Goal: Task Accomplishment & Management: Manage account settings

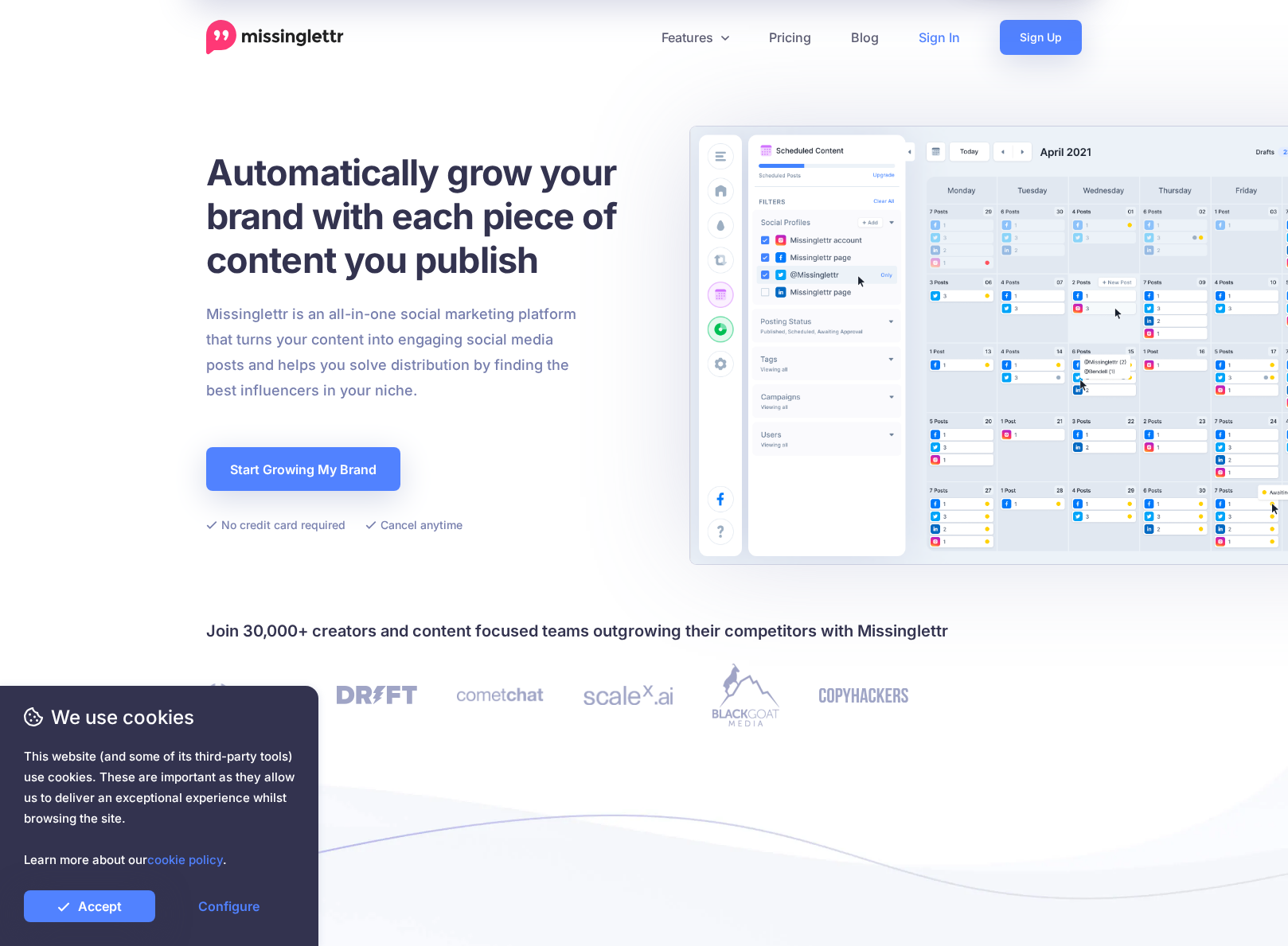
click at [944, 38] on link "Sign In" at bounding box center [940, 37] width 81 height 35
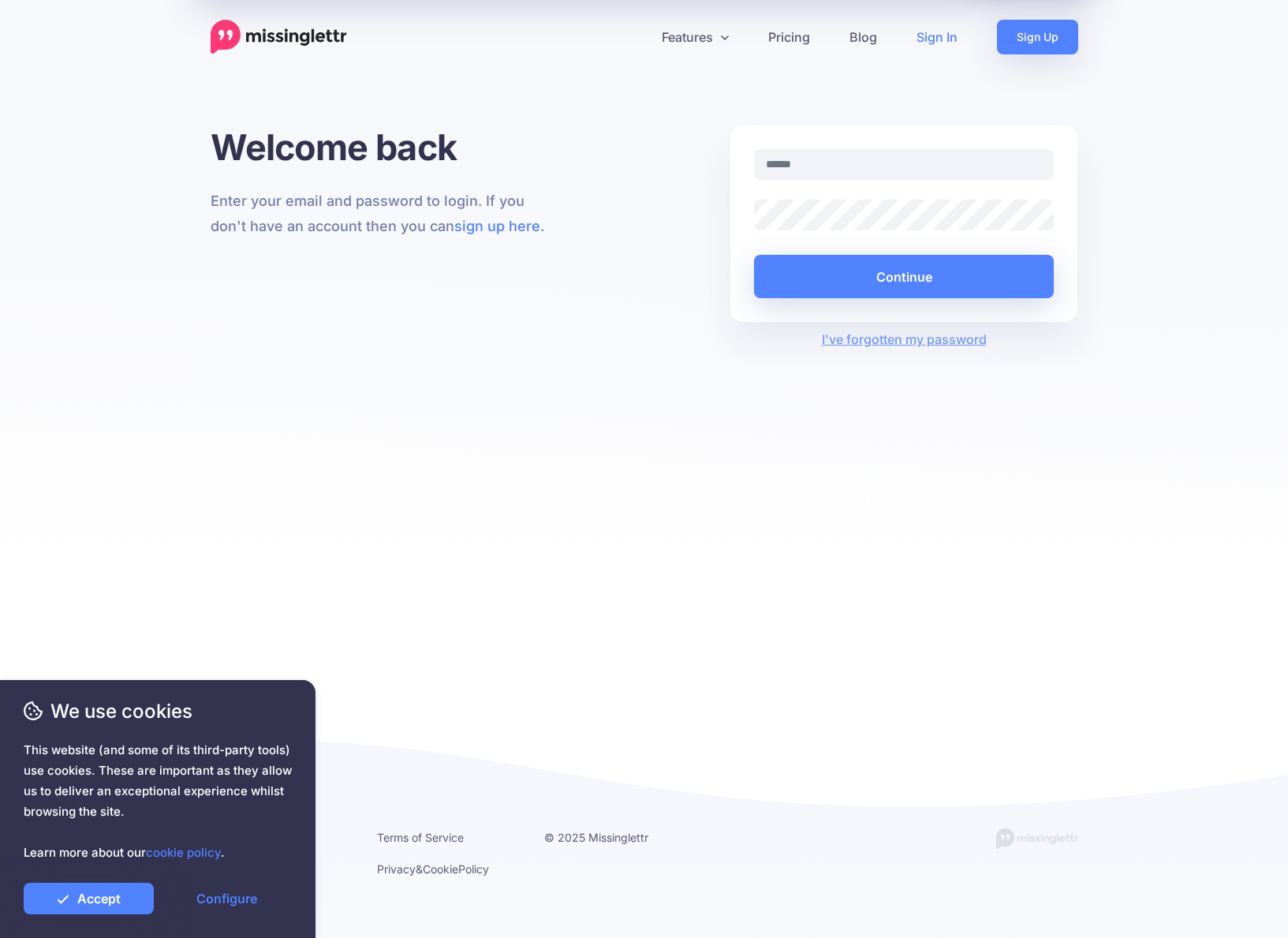
type input "**********"
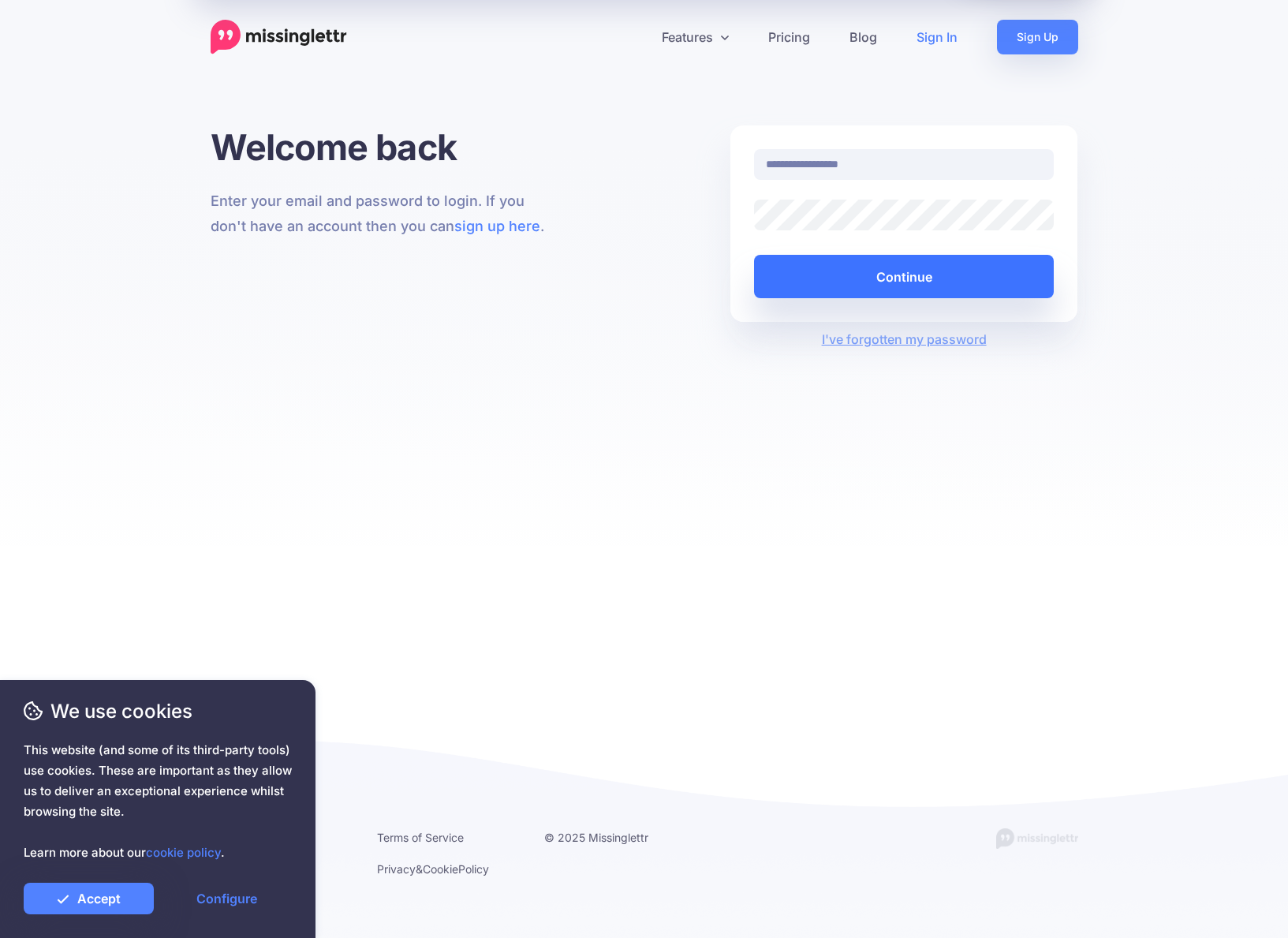
click at [891, 278] on button "Continue" at bounding box center [904, 276] width 301 height 44
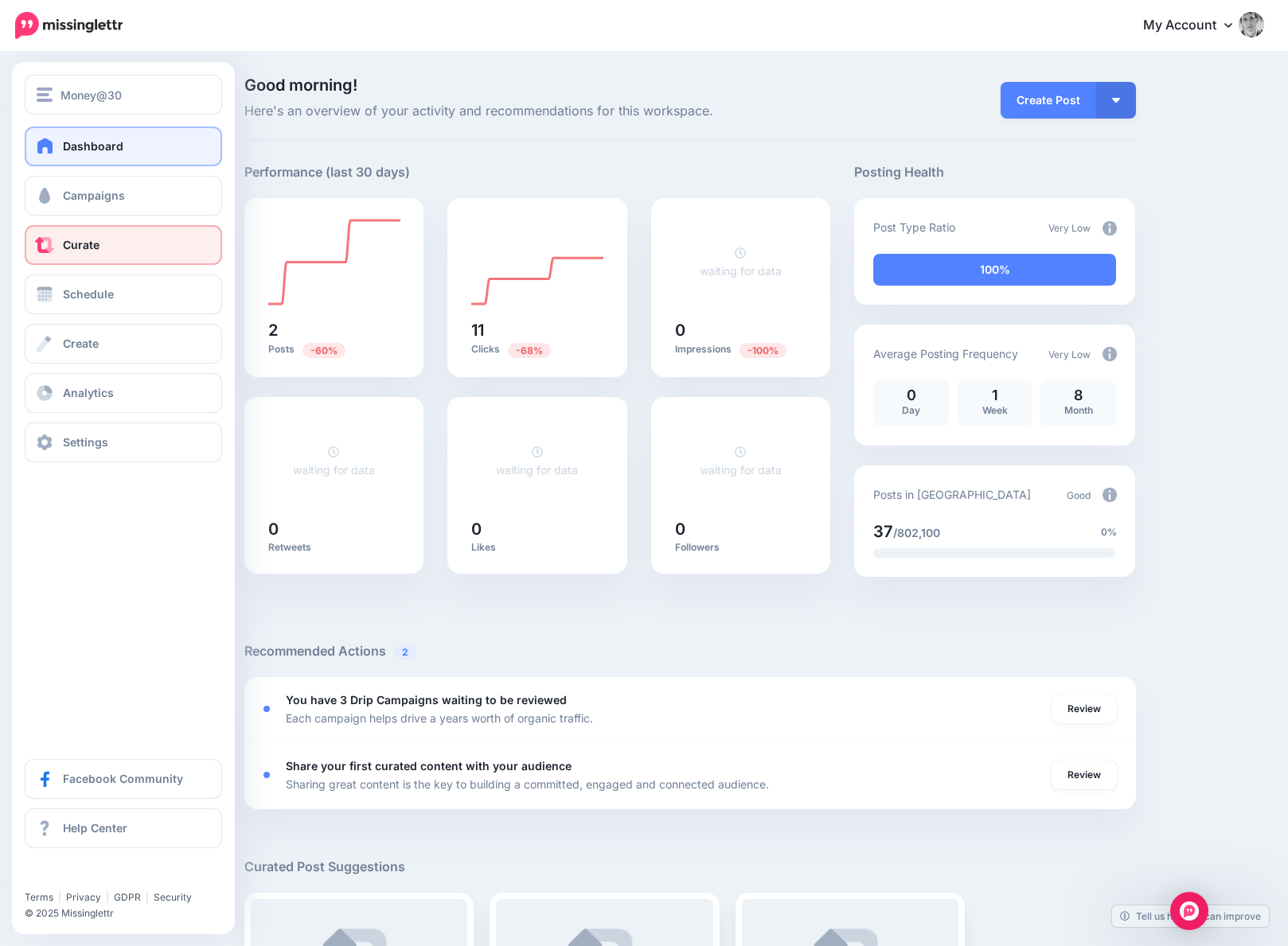
click at [87, 243] on span "Curate" at bounding box center [81, 244] width 37 height 13
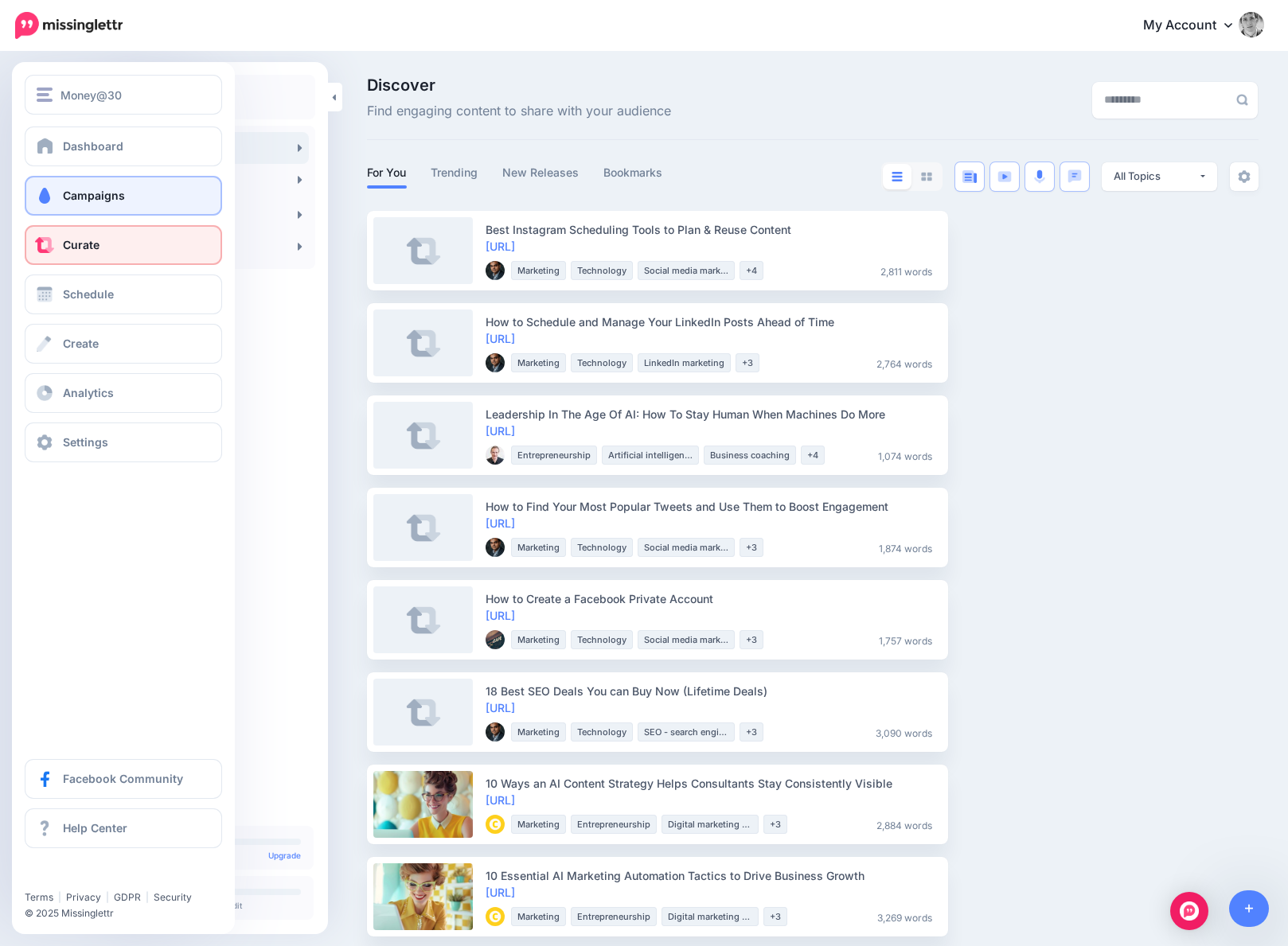
click at [96, 194] on span "Campaigns" at bounding box center [94, 195] width 62 height 13
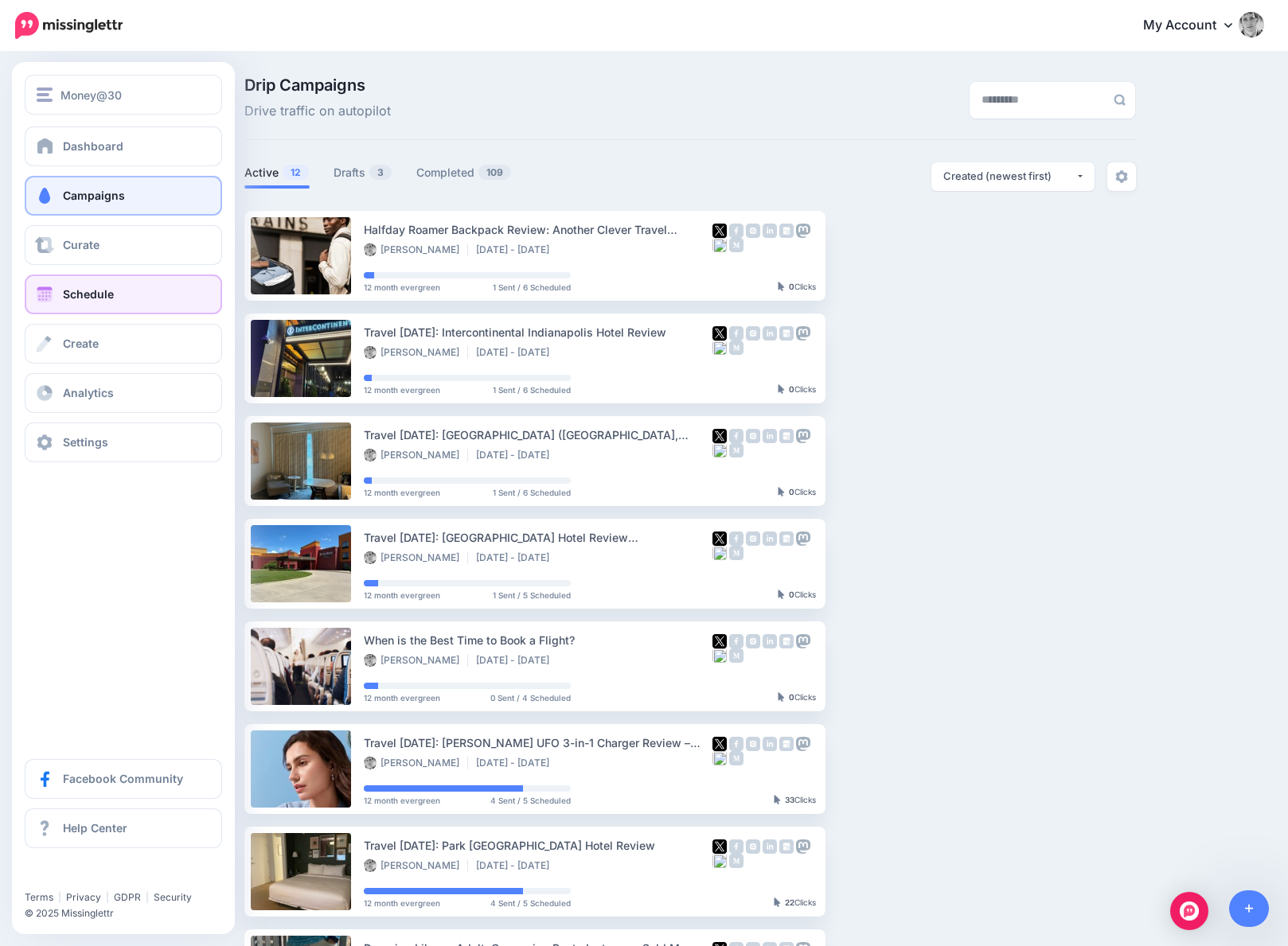
click at [85, 294] on span "Schedule" at bounding box center [88, 294] width 51 height 13
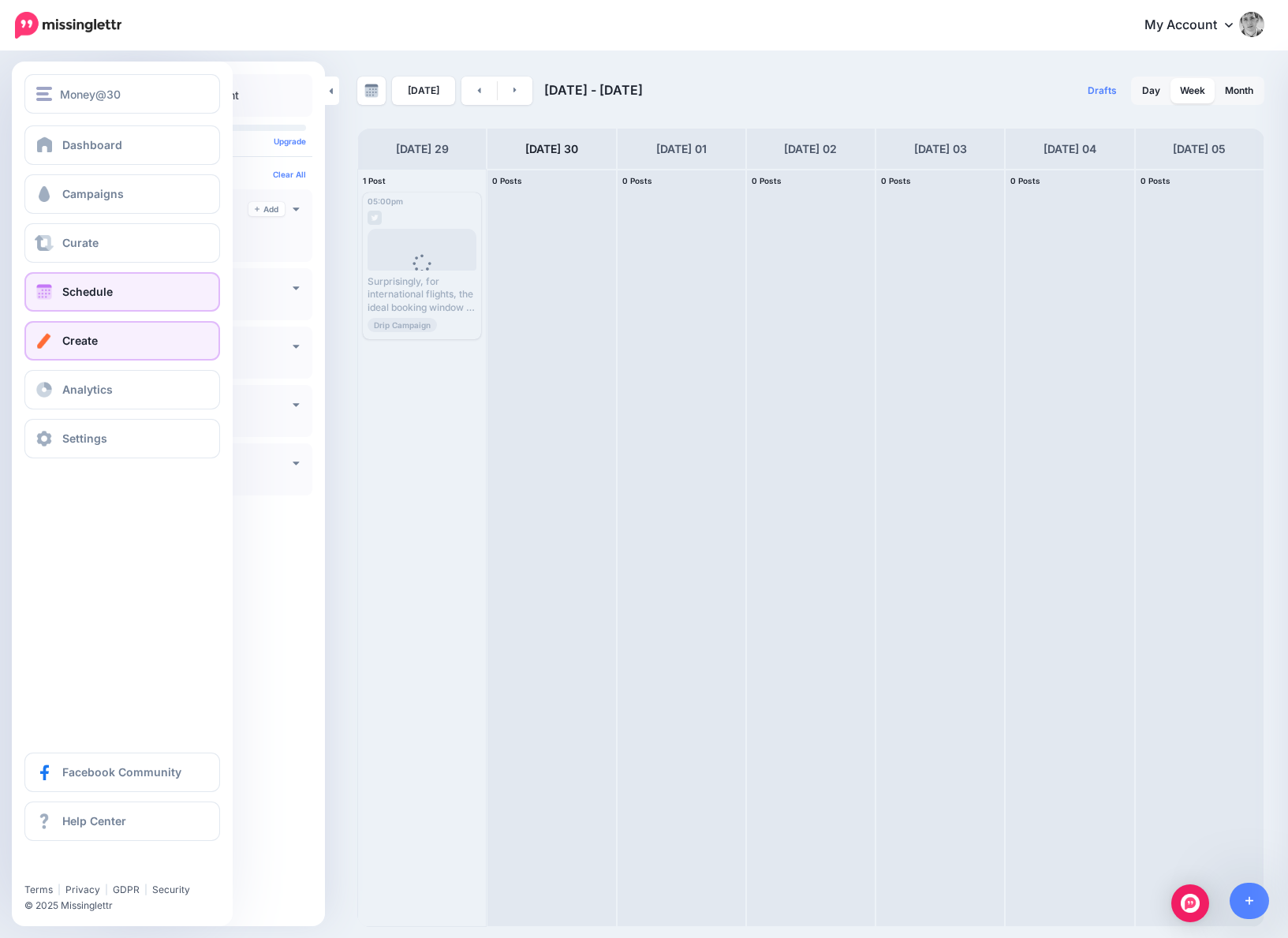
click at [71, 334] on span "Create" at bounding box center [80, 340] width 35 height 13
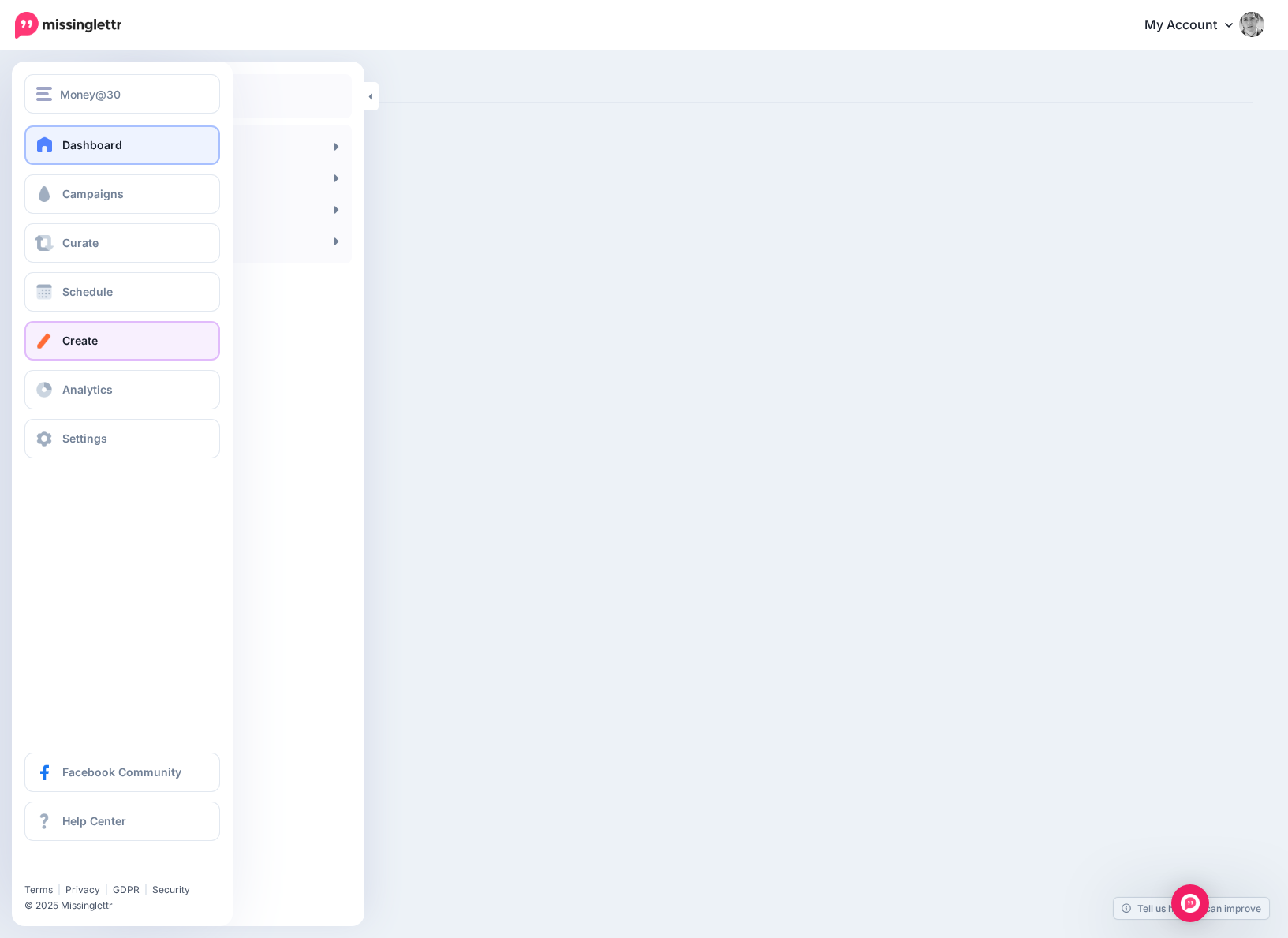
click at [62, 138] on link "Dashboard" at bounding box center [123, 145] width 196 height 40
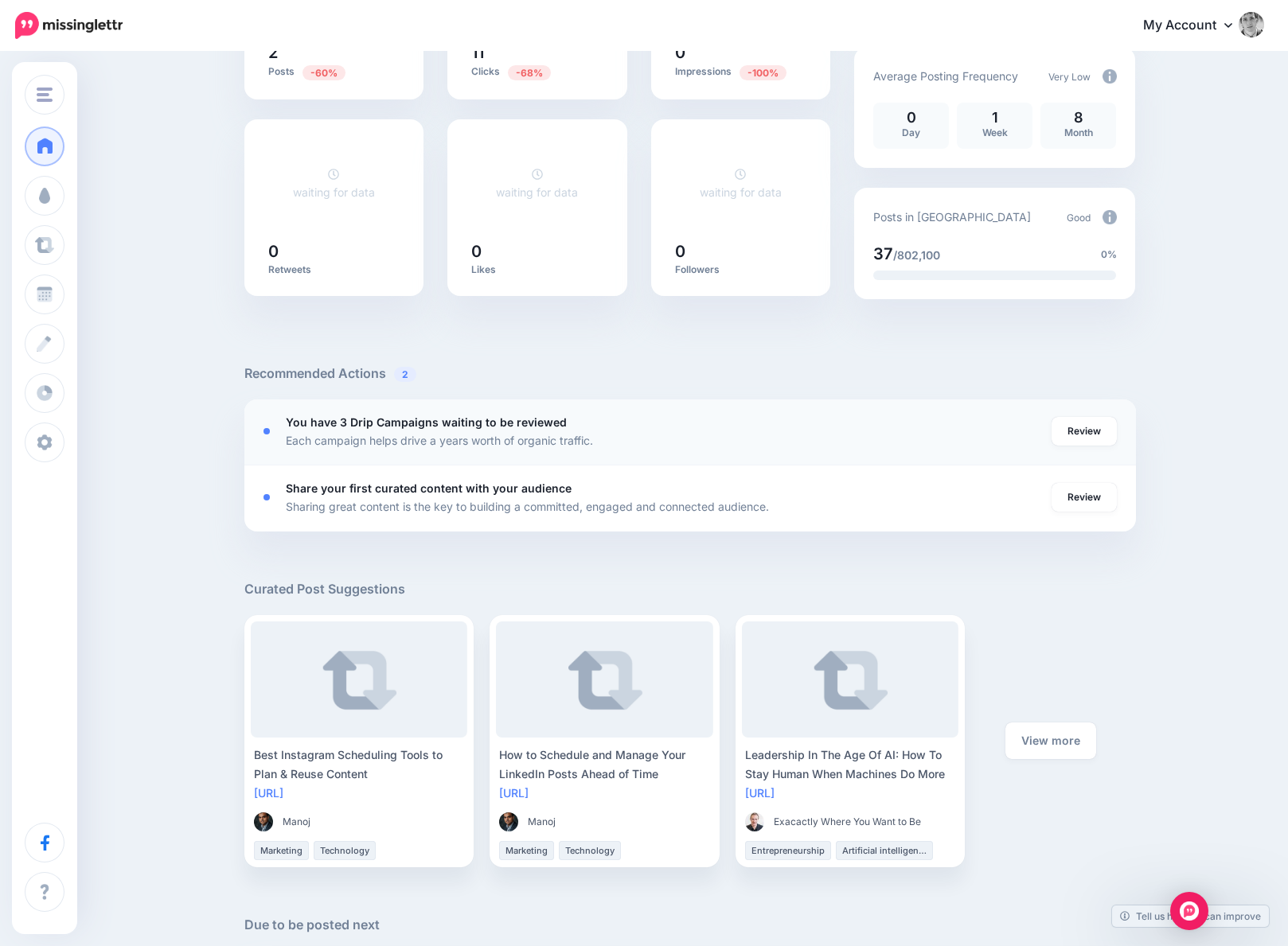
scroll to position [278, 0]
drag, startPoint x: 1090, startPoint y: 429, endPoint x: 1097, endPoint y: 422, distance: 9.9
click at [1090, 429] on link "Review" at bounding box center [1084, 430] width 66 height 28
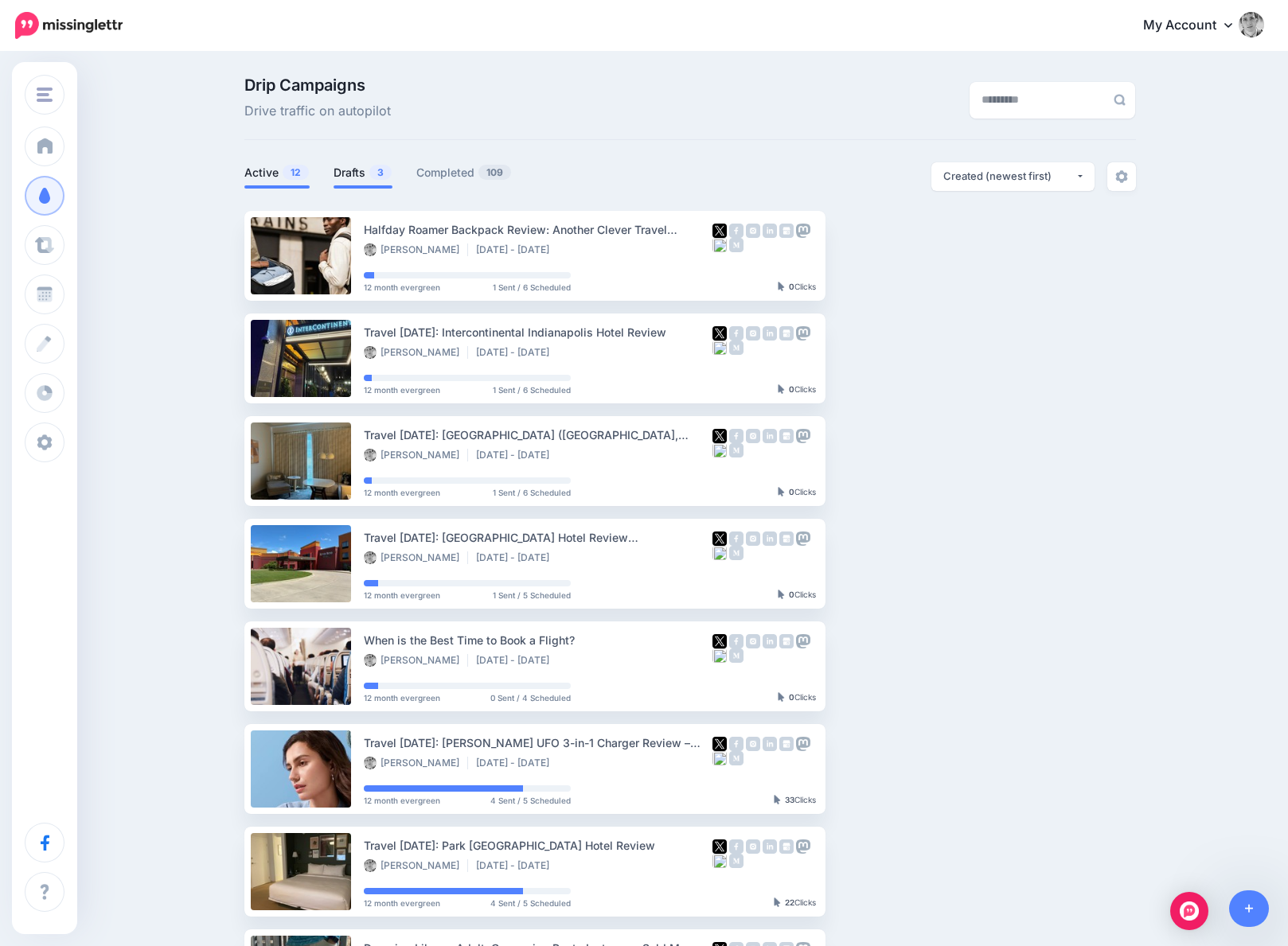
click at [368, 170] on link "Drafts 3" at bounding box center [362, 172] width 59 height 19
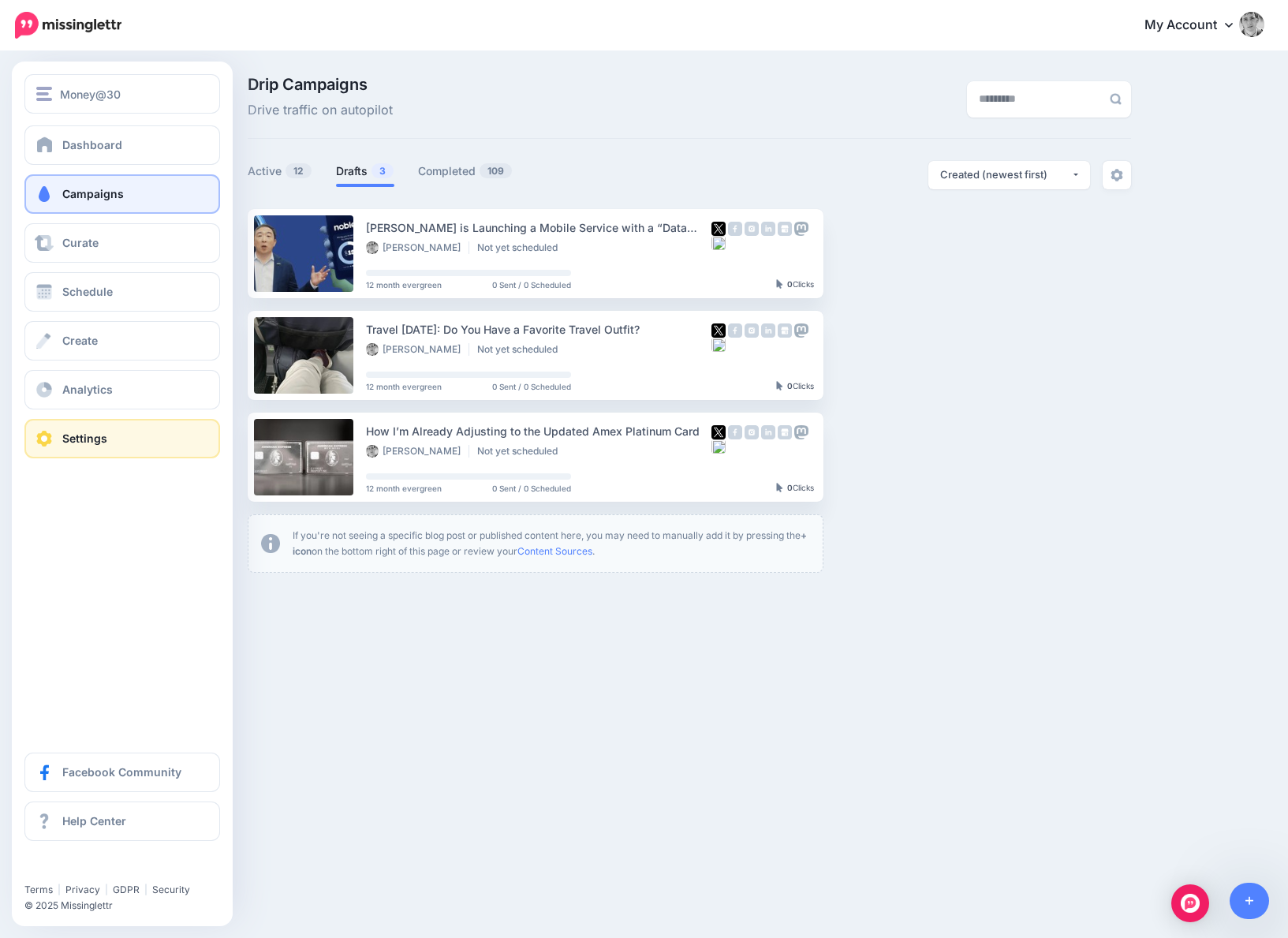
click at [93, 435] on span "Settings" at bounding box center [85, 438] width 45 height 13
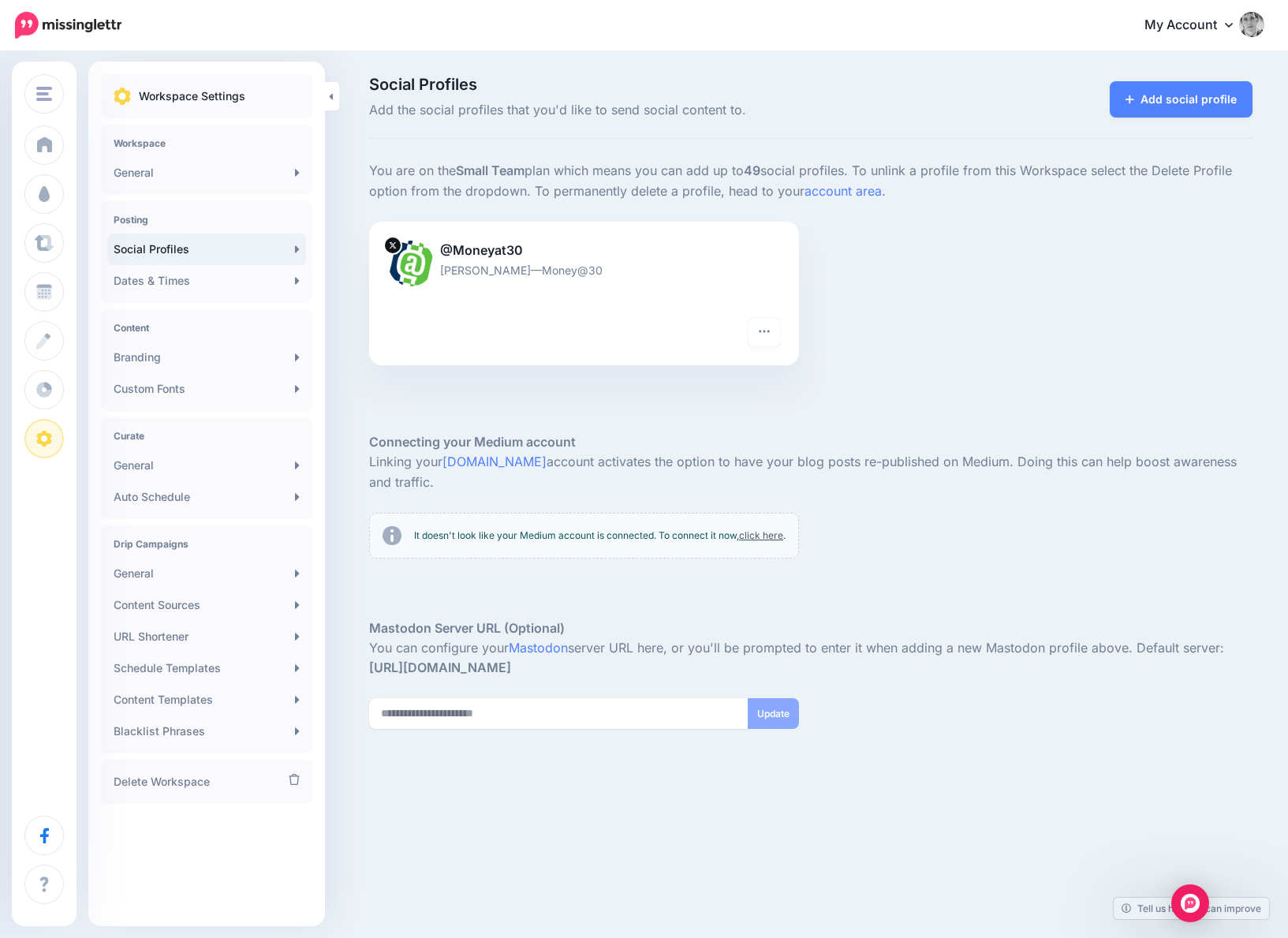
click at [587, 274] on p "Kyle Burbank—Money@30" at bounding box center [584, 270] width 392 height 18
click at [910, 387] on div at bounding box center [810, 408] width 884 height 47
click at [144, 604] on link "Content Sources" at bounding box center [206, 605] width 198 height 31
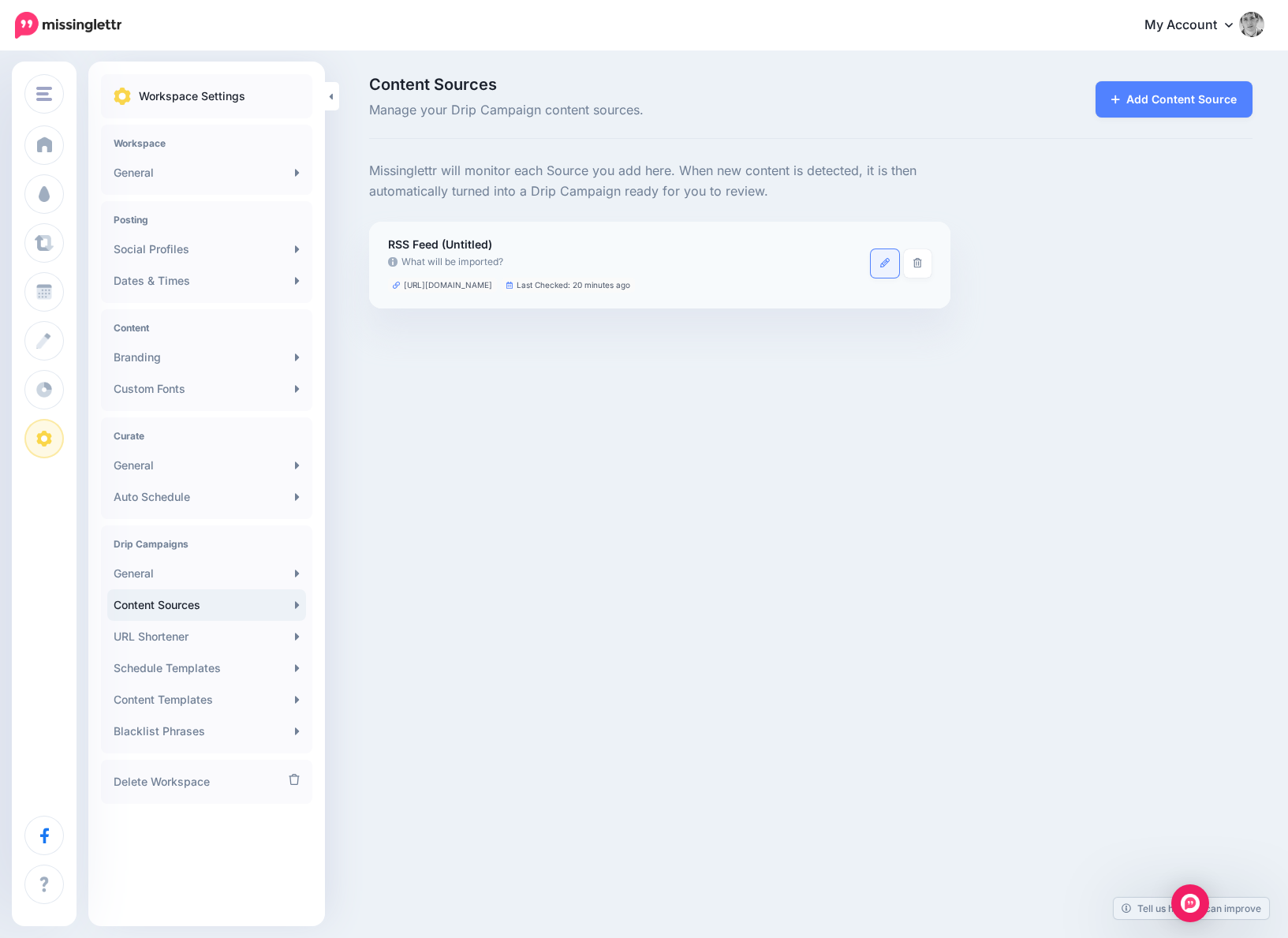
click at [884, 263] on icon at bounding box center [884, 262] width 9 height 9
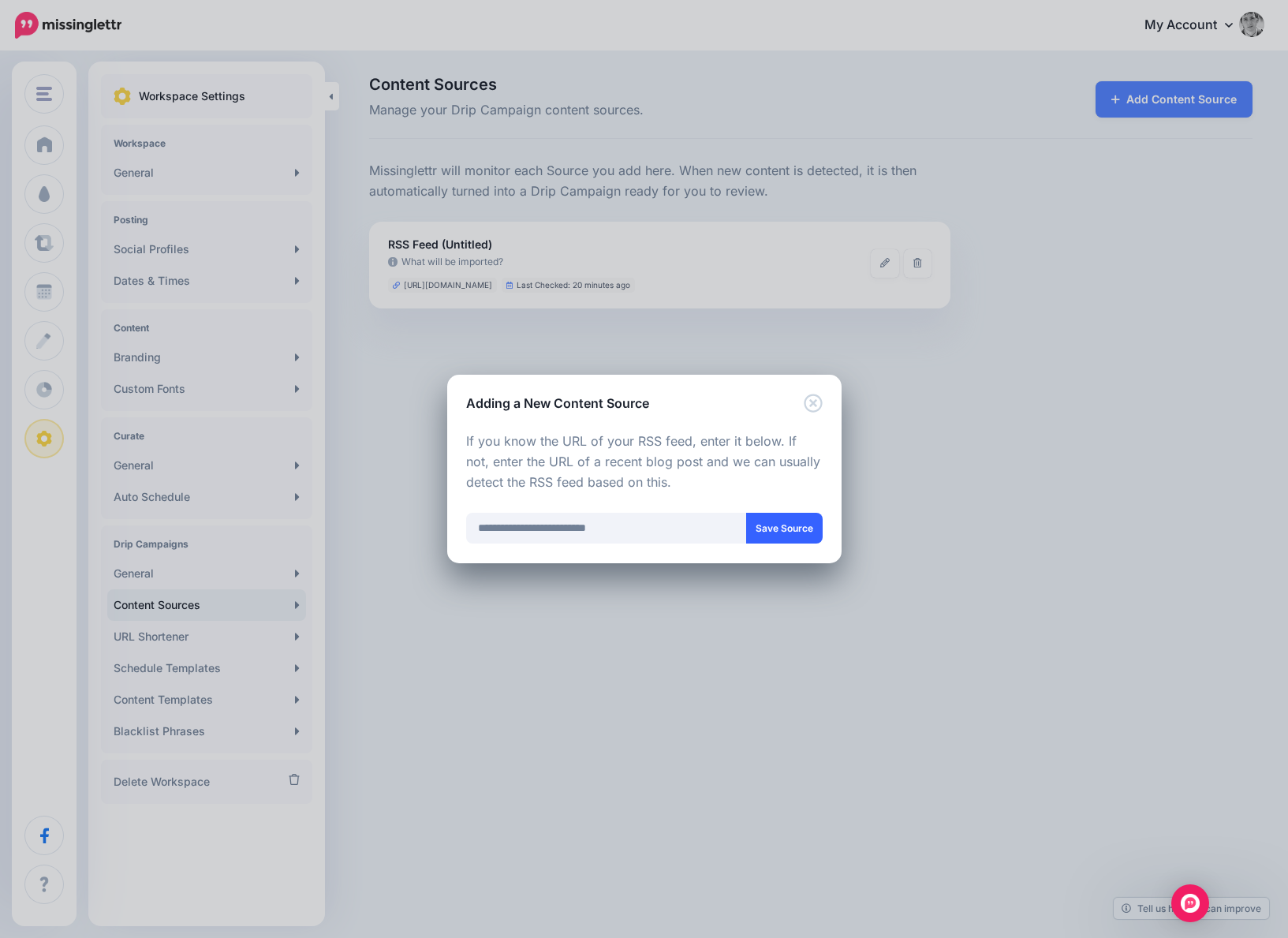
click at [778, 527] on button "Save Source" at bounding box center [784, 528] width 77 height 30
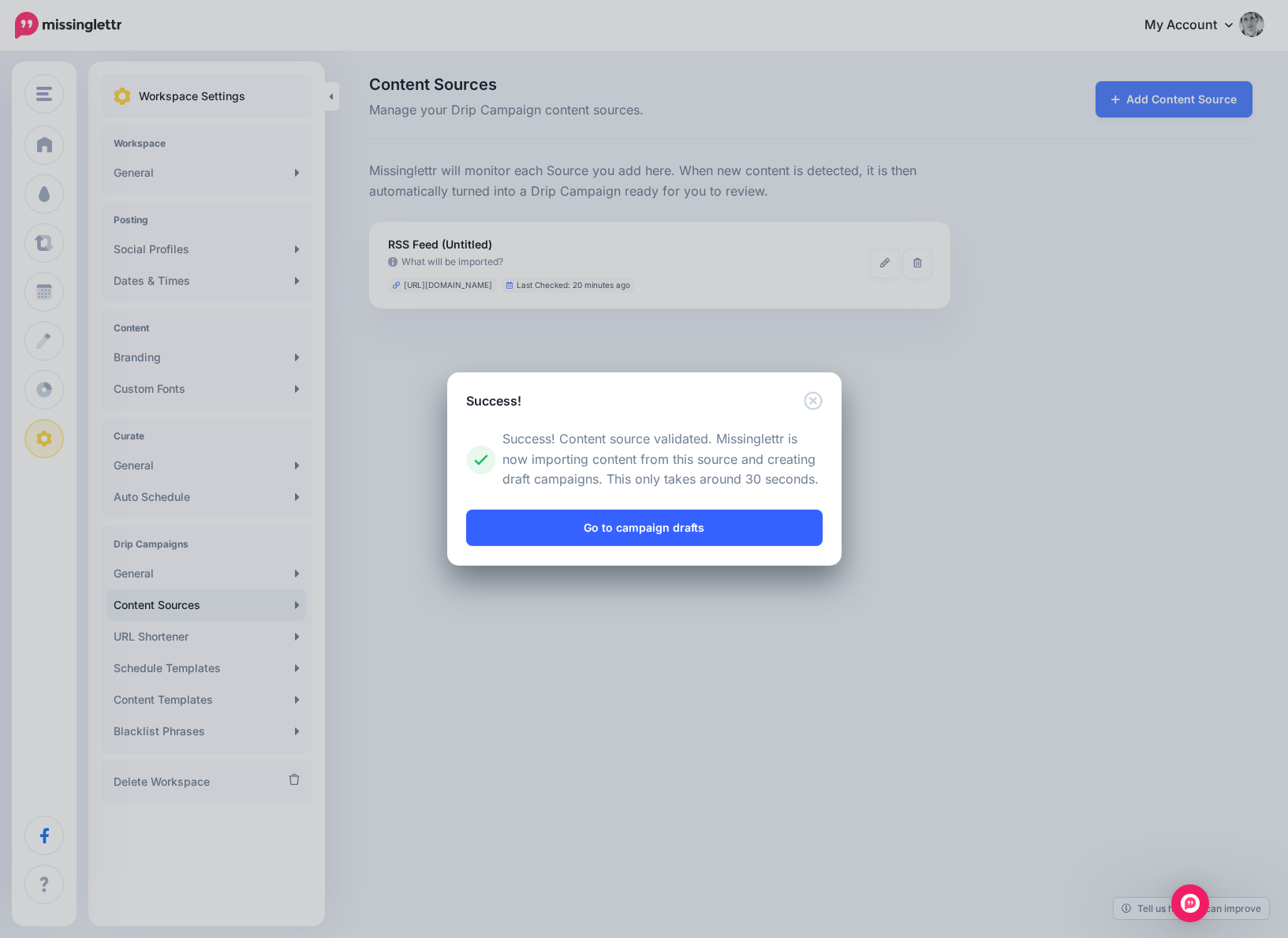
click at [630, 530] on link "Go to campaign drafts" at bounding box center [644, 528] width 357 height 36
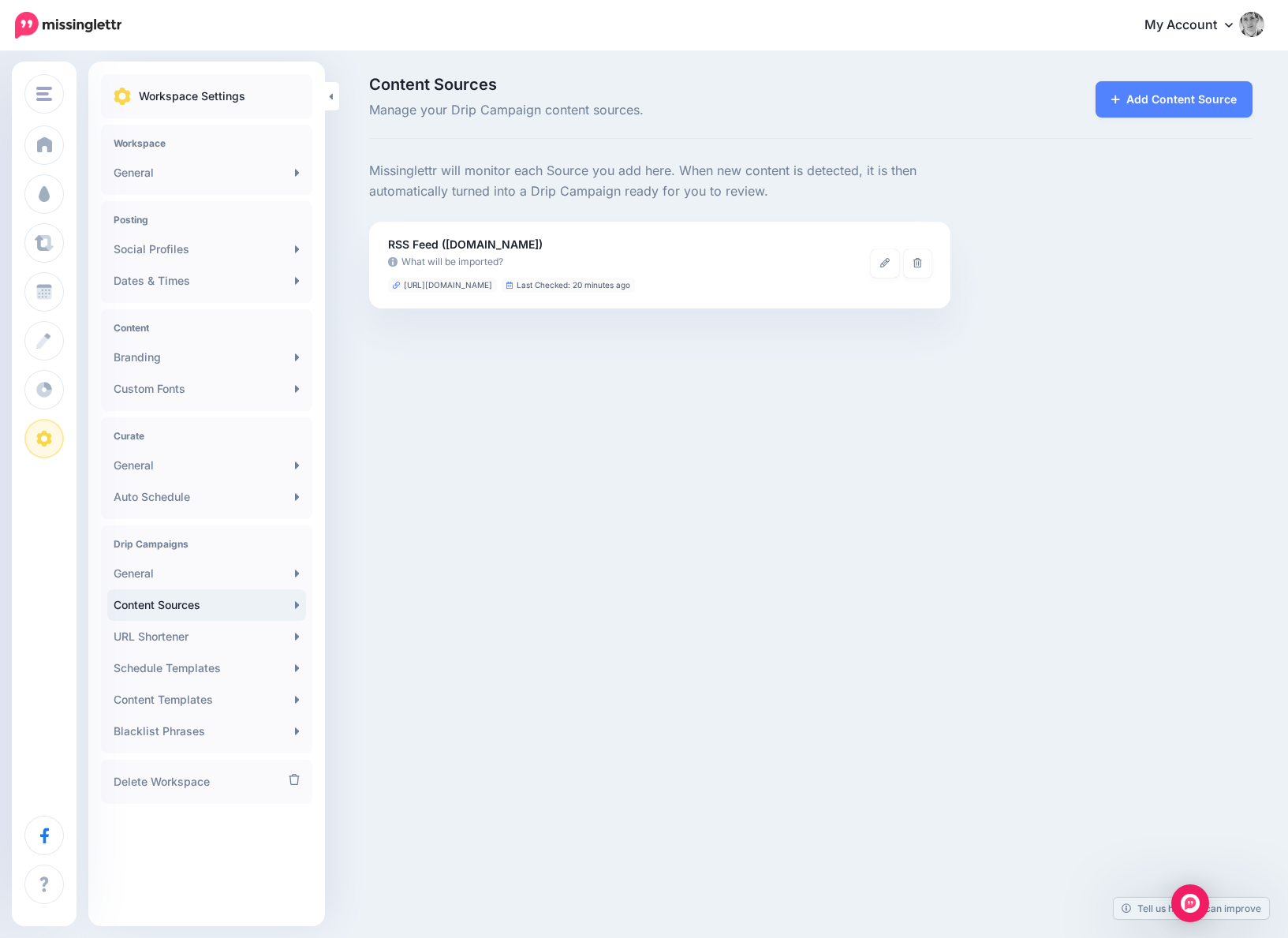
click at [773, 114] on span "Manage your Drip Campaign content sources." at bounding box center [660, 110] width 581 height 21
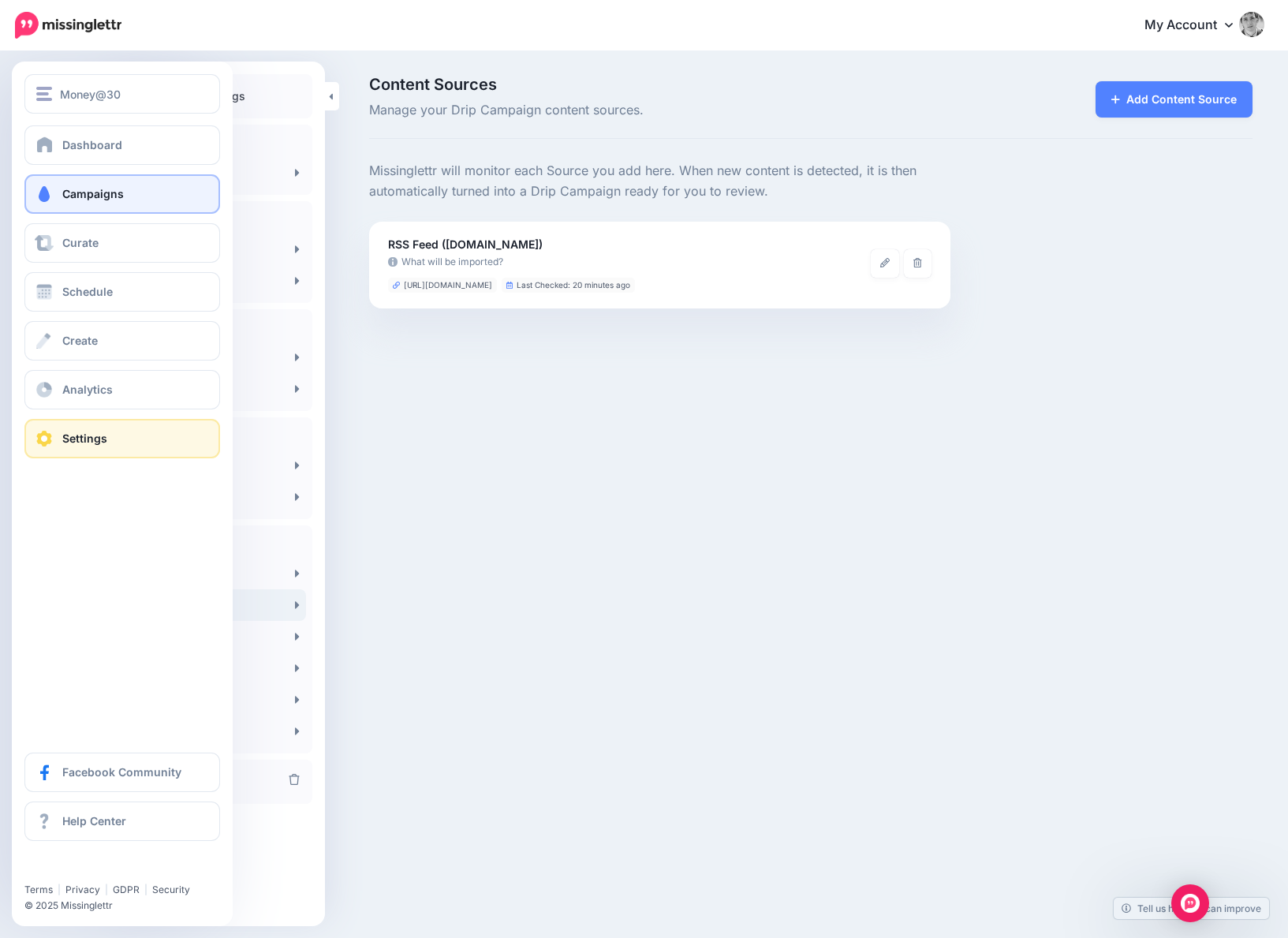
click at [86, 204] on link "Campaigns" at bounding box center [123, 194] width 196 height 40
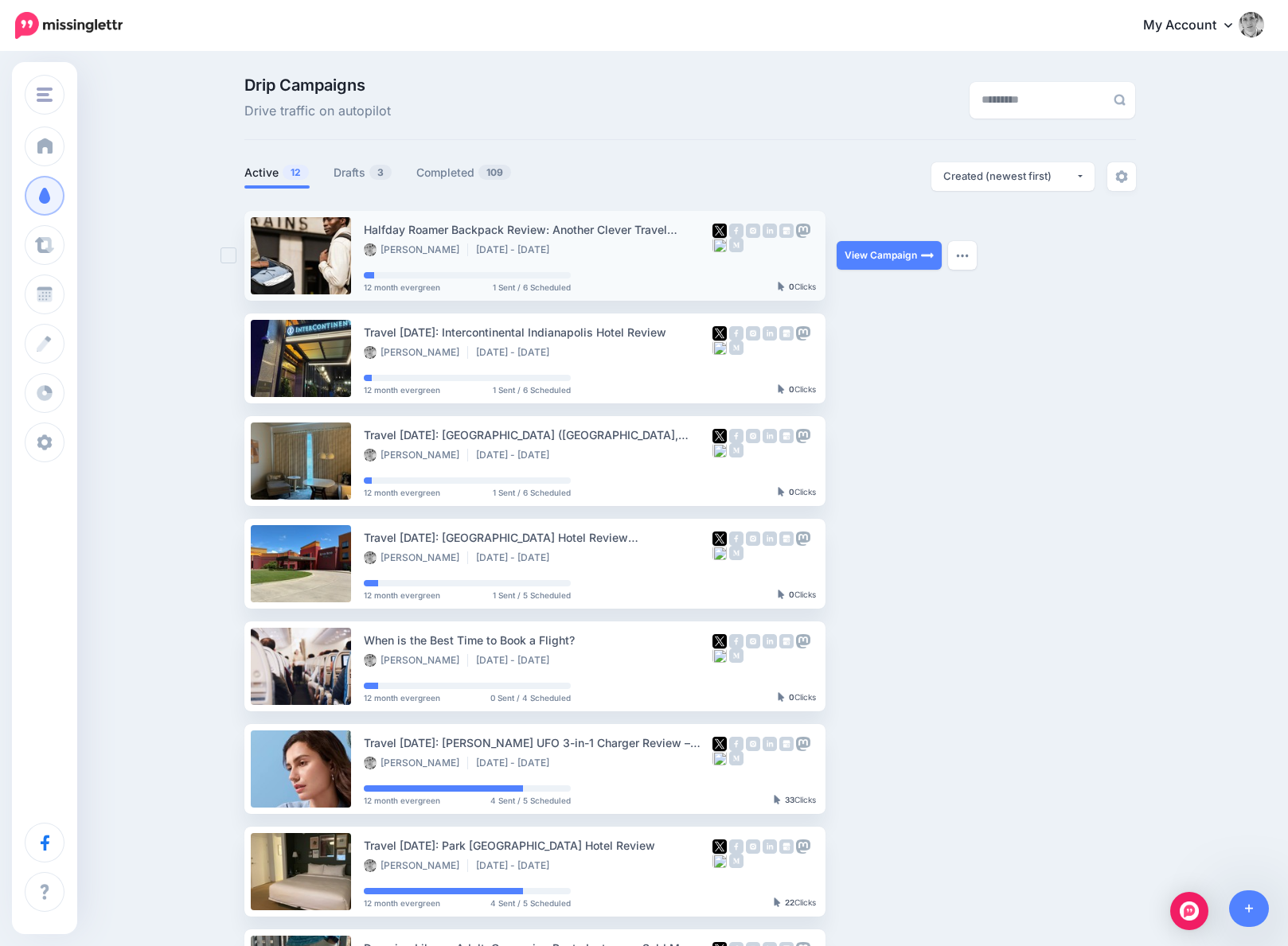
click at [742, 229] on img at bounding box center [735, 230] width 14 height 14
click at [742, 225] on img at bounding box center [735, 230] width 14 height 14
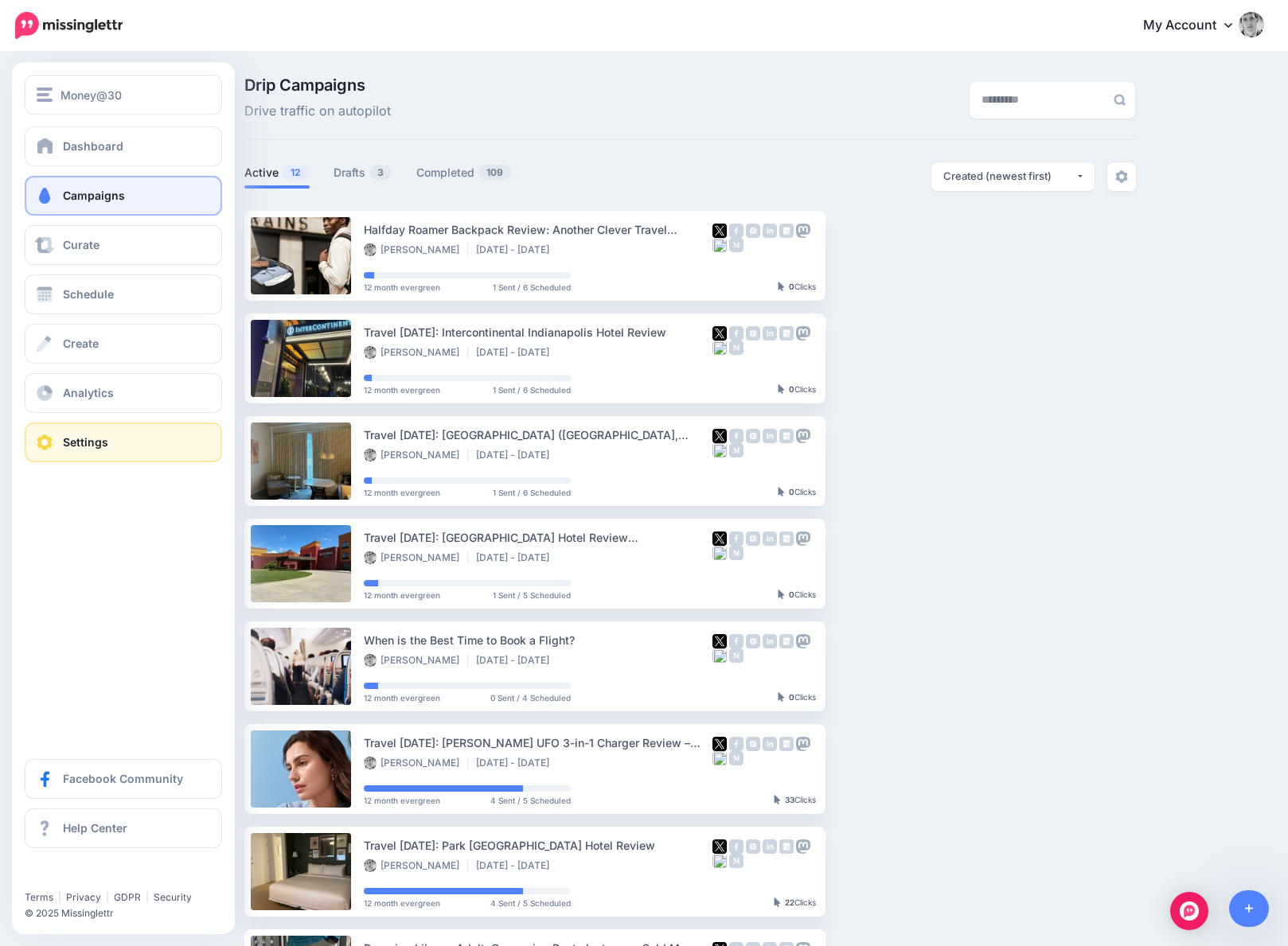
click at [99, 442] on span "Settings" at bounding box center [86, 442] width 46 height 13
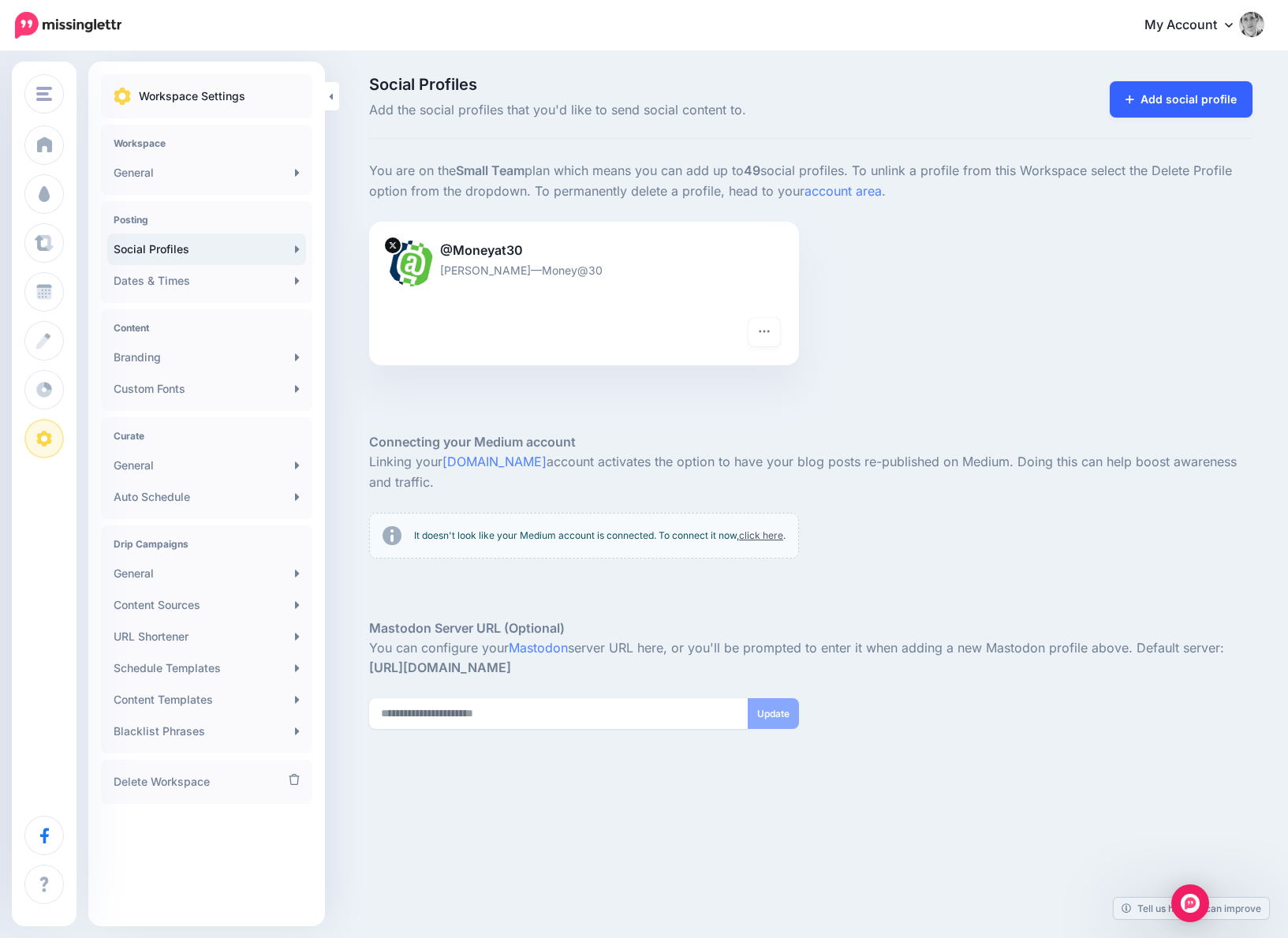
click at [1152, 93] on link "Add social profile" at bounding box center [1181, 100] width 142 height 36
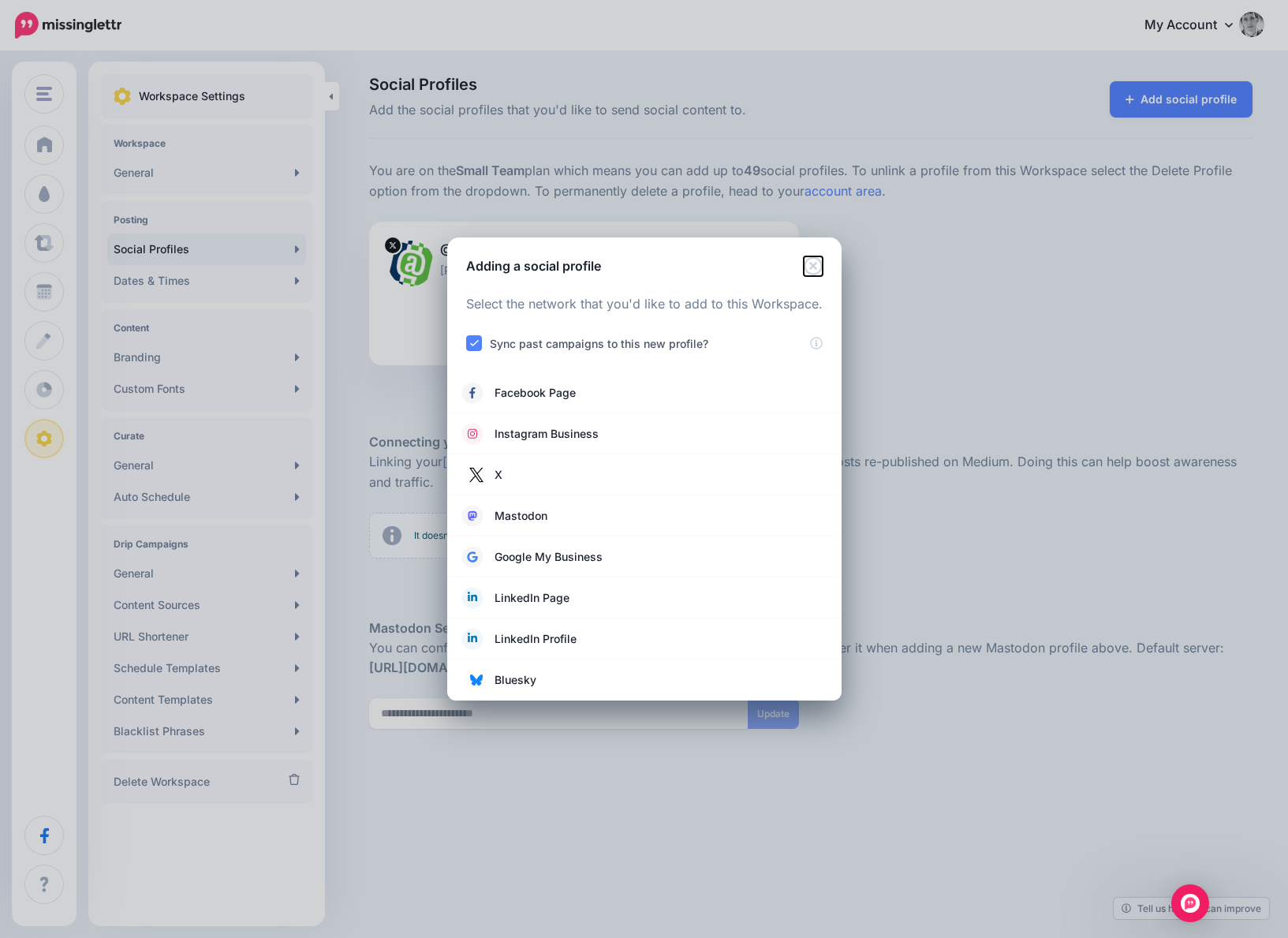
drag, startPoint x: 817, startPoint y: 261, endPoint x: 845, endPoint y: 253, distance: 29.1
click at [817, 261] on icon "Close" at bounding box center [813, 265] width 19 height 19
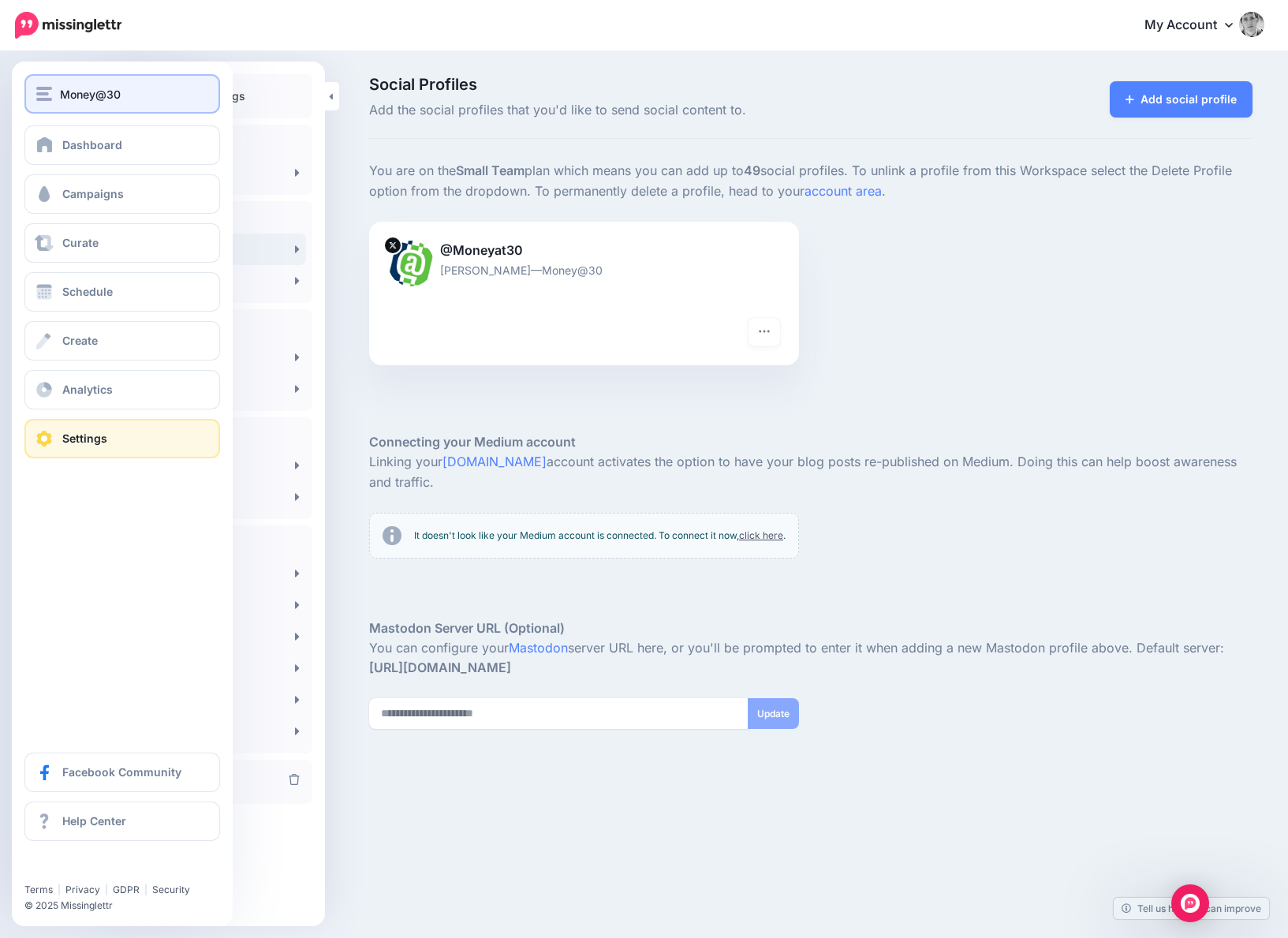
click at [80, 89] on span "Money@30" at bounding box center [91, 94] width 61 height 18
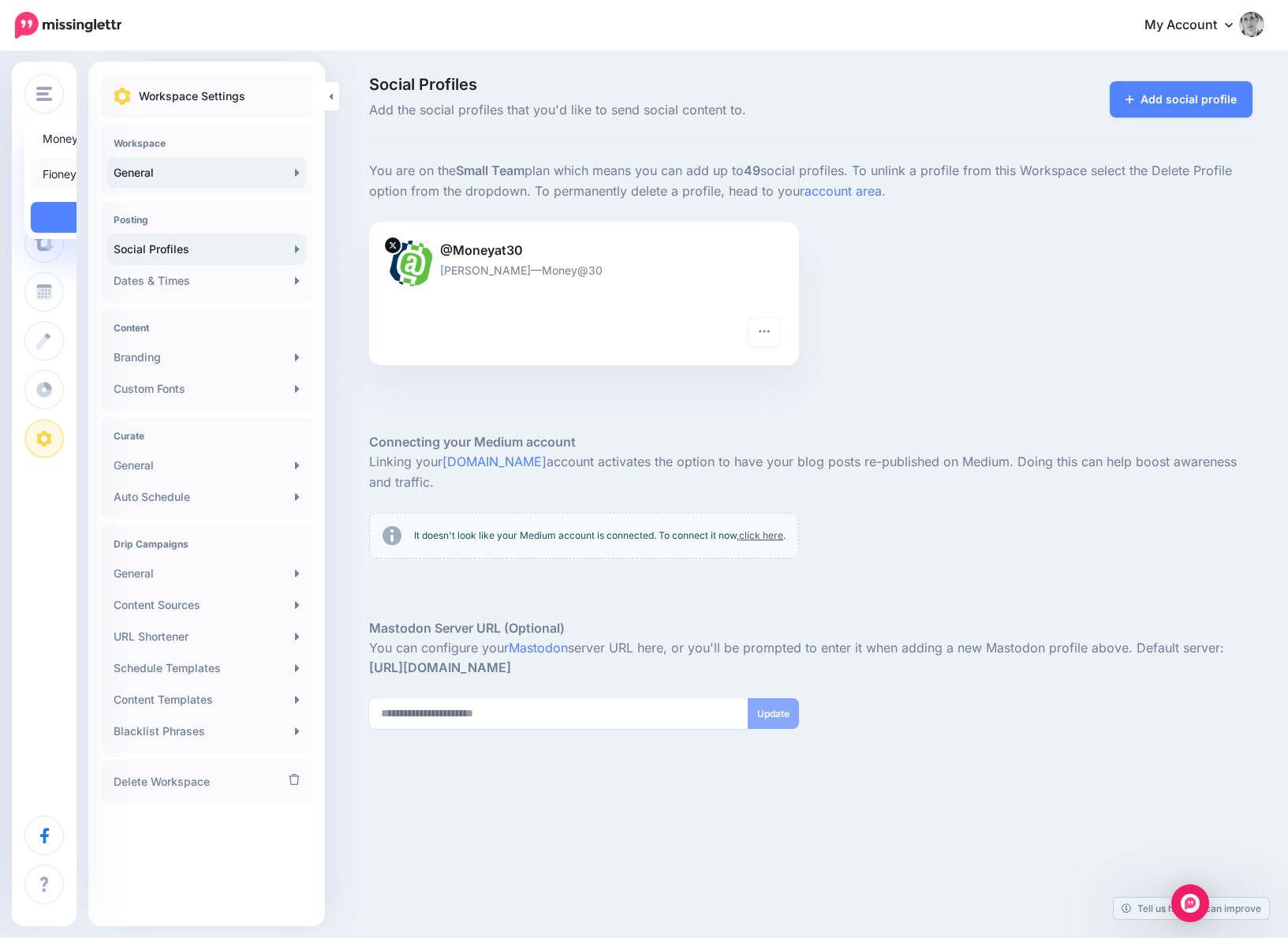
drag, startPoint x: 92, startPoint y: 173, endPoint x: 279, endPoint y: 186, distance: 187.5
click at [92, 173] on link "Fioney: Personal Finance a…" at bounding box center [122, 174] width 183 height 30
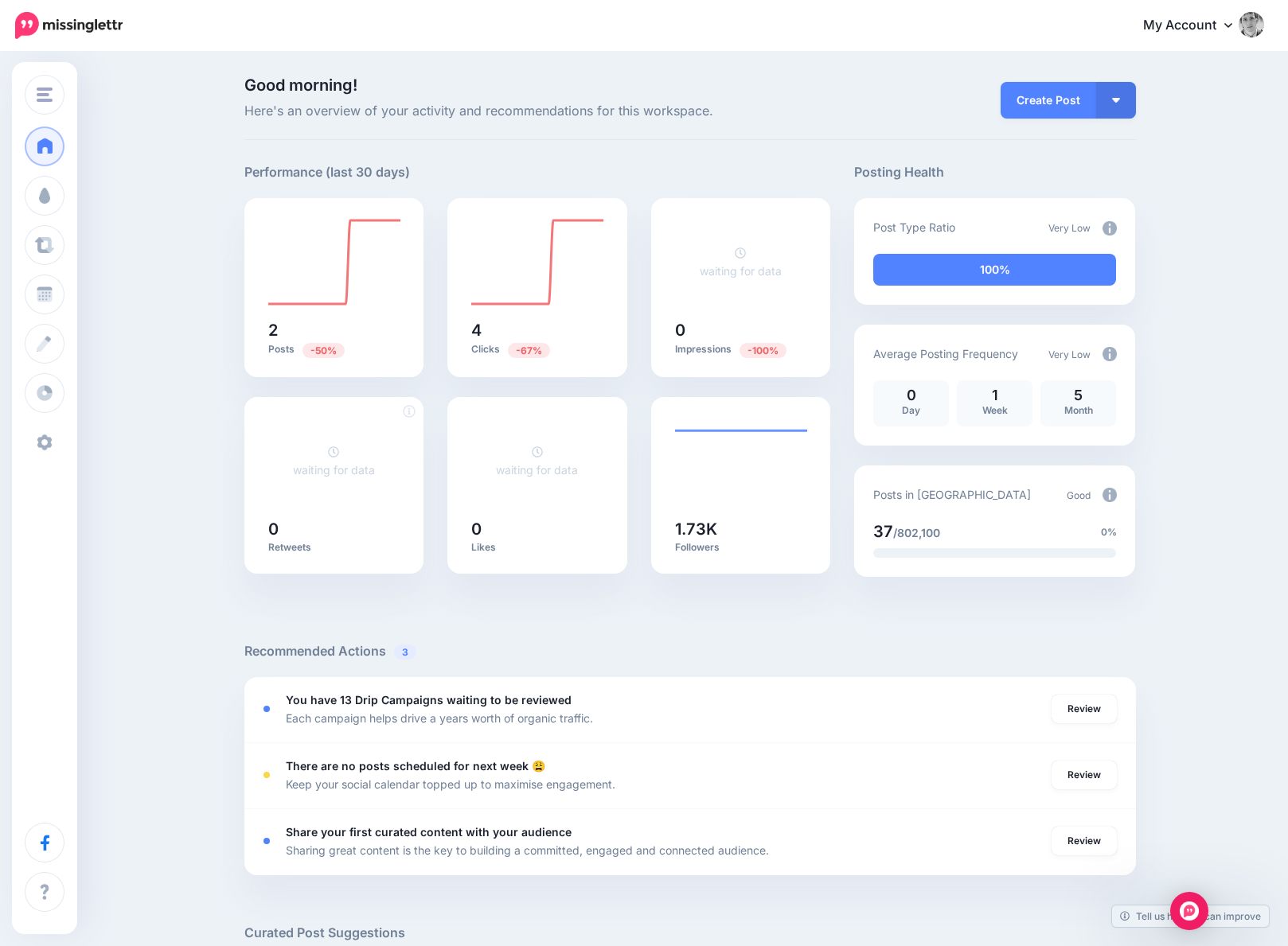
click at [91, 441] on span "Settings" at bounding box center [86, 442] width 46 height 13
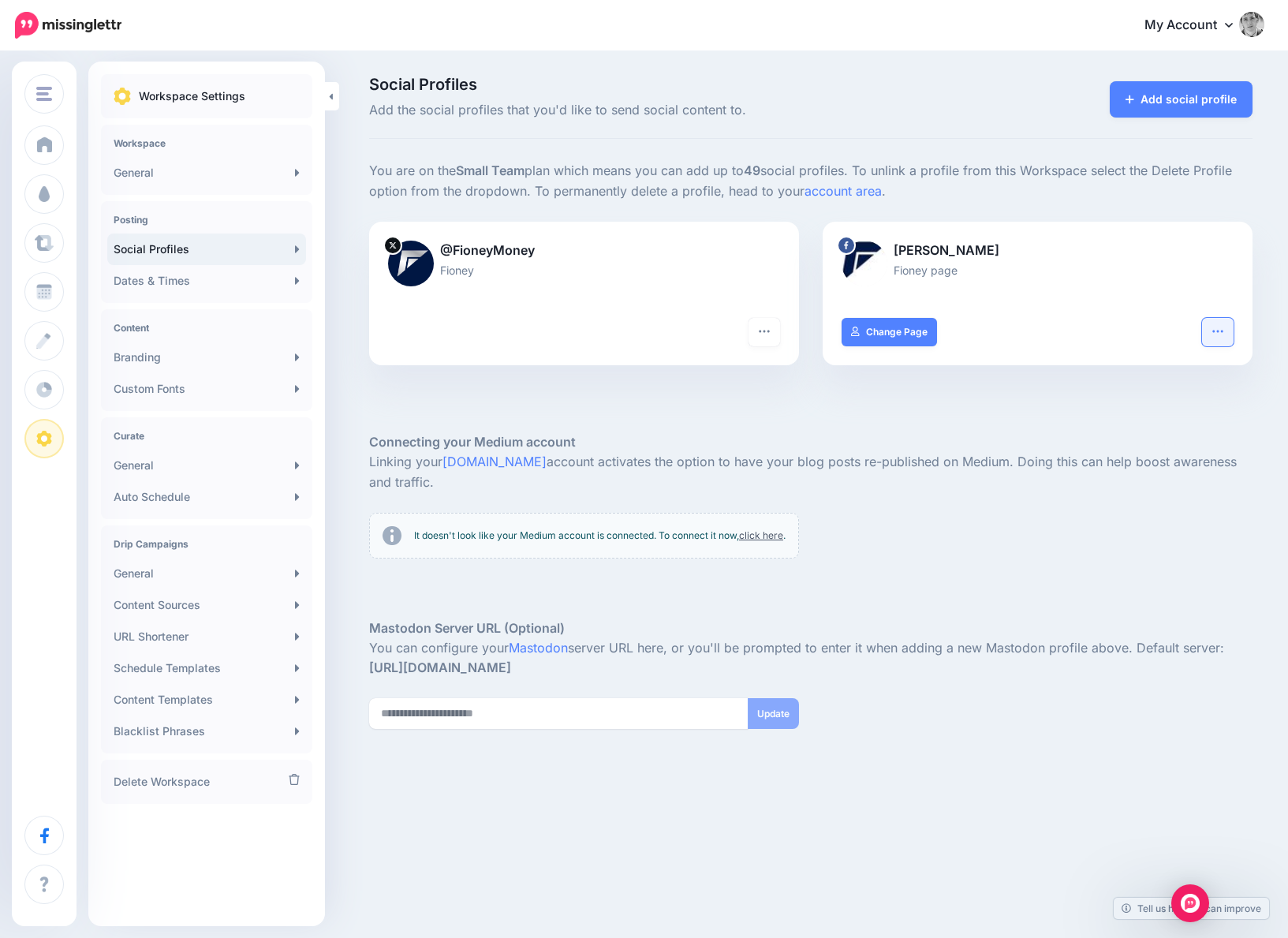
click at [1222, 330] on icon "button" at bounding box center [1217, 330] width 10 height 2
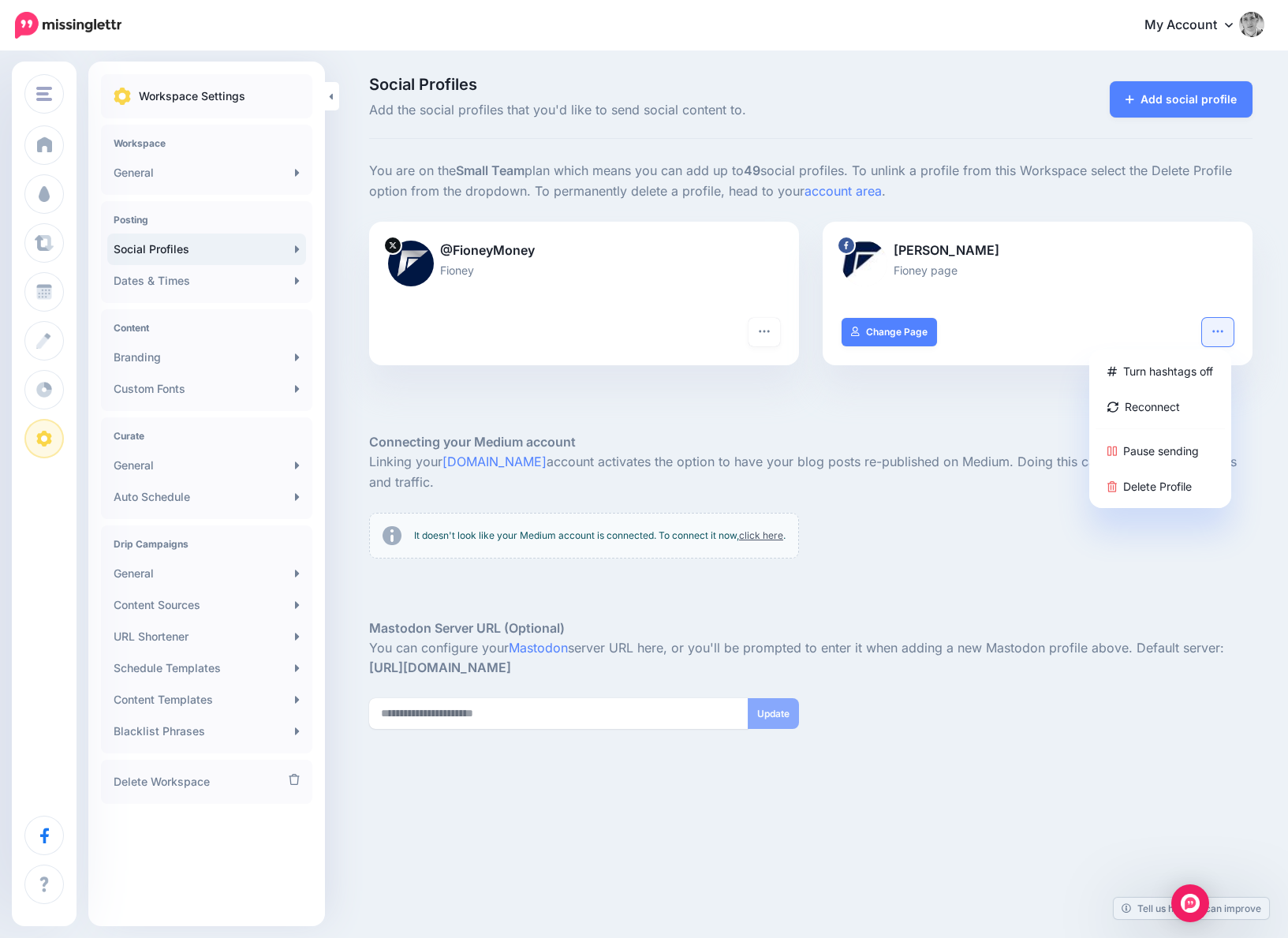
drag, startPoint x: 1010, startPoint y: 288, endPoint x: 941, endPoint y: 250, distance: 78.8
click at [1006, 285] on div at bounding box center [1038, 289] width 392 height 20
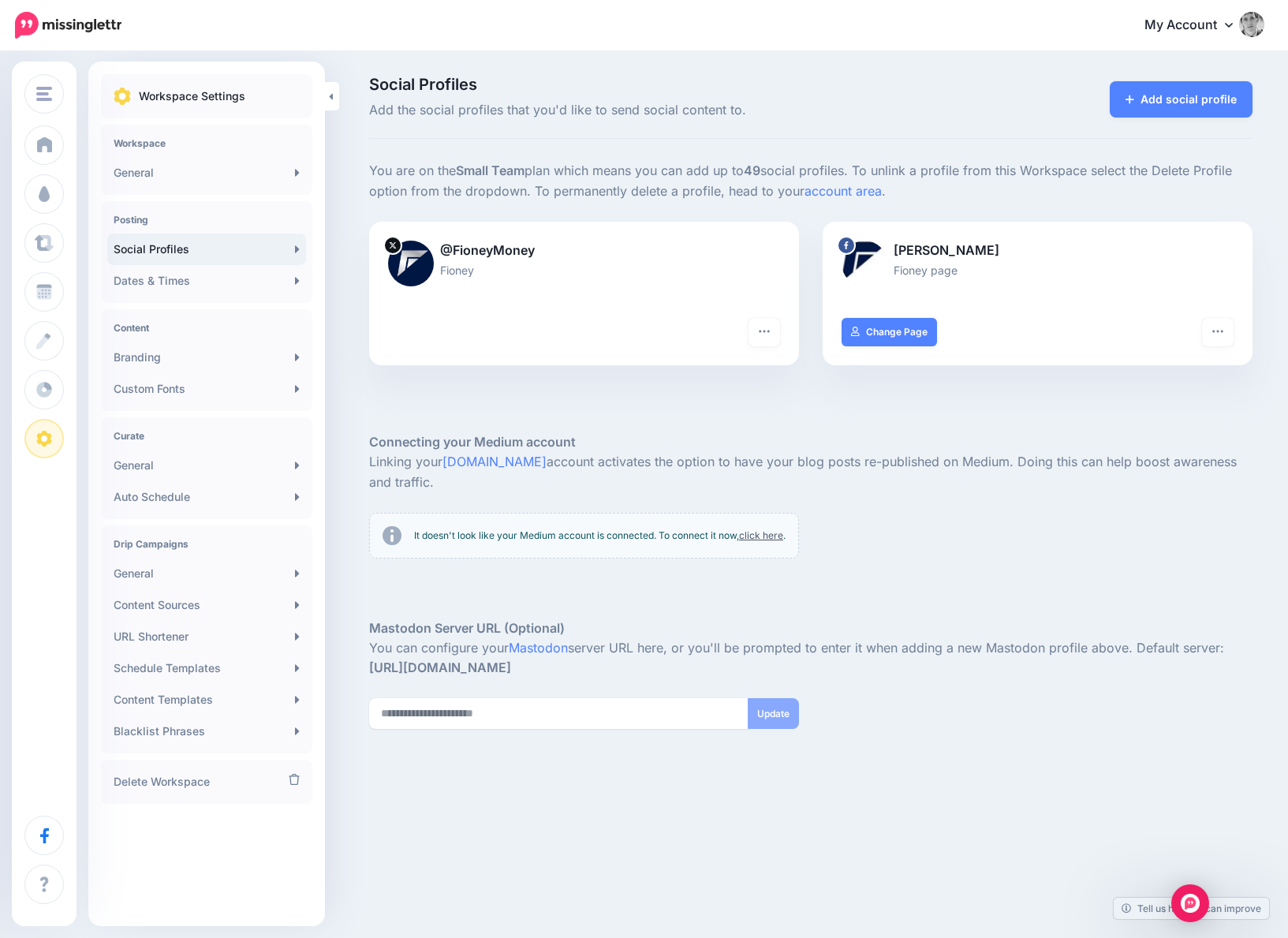
click at [910, 255] on p "Toren Ajk" at bounding box center [1038, 250] width 392 height 21
click at [1180, 100] on link "Add social profile" at bounding box center [1181, 100] width 142 height 36
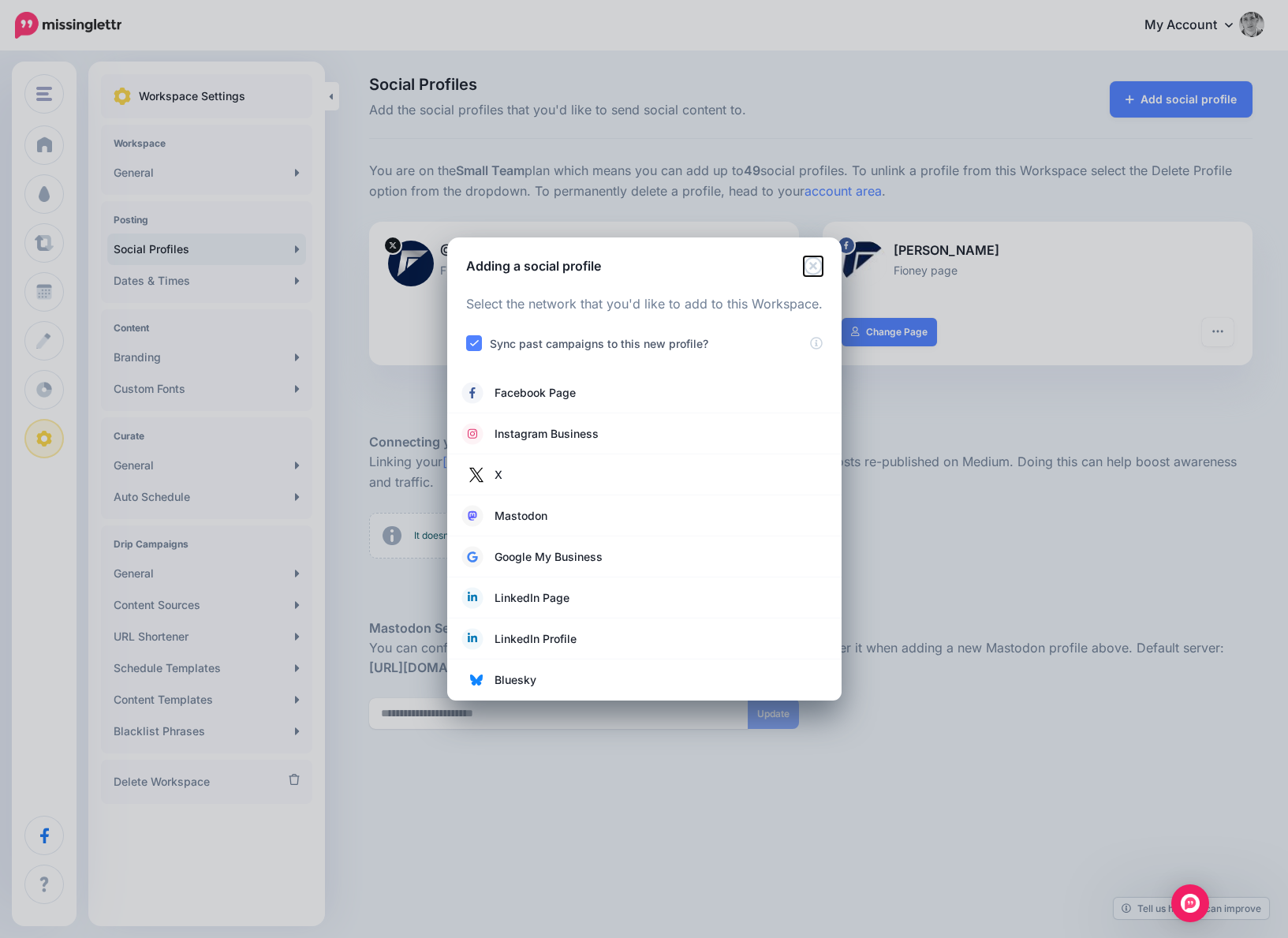
click at [815, 264] on icon "Close" at bounding box center [813, 265] width 18 height 18
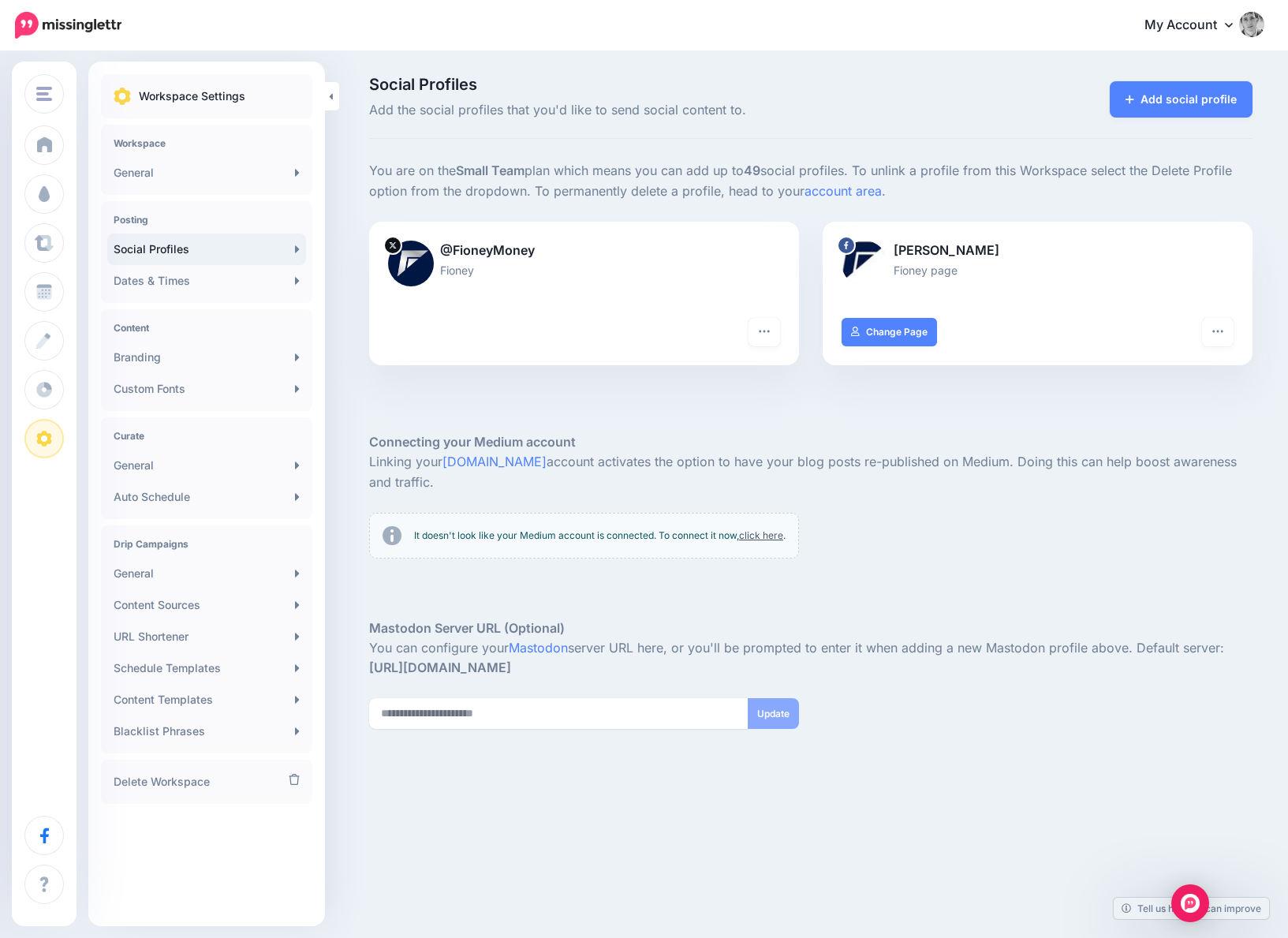
click at [985, 75] on div "Social Profiles Add the social profiles that you'd like to send social content …" at bounding box center [644, 461] width 1288 height 818
